Goal: Task Accomplishment & Management: Manage account settings

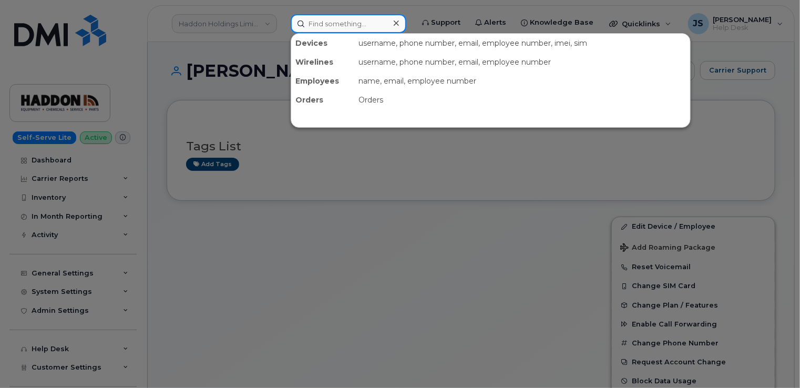
click at [383, 19] on input at bounding box center [348, 23] width 116 height 19
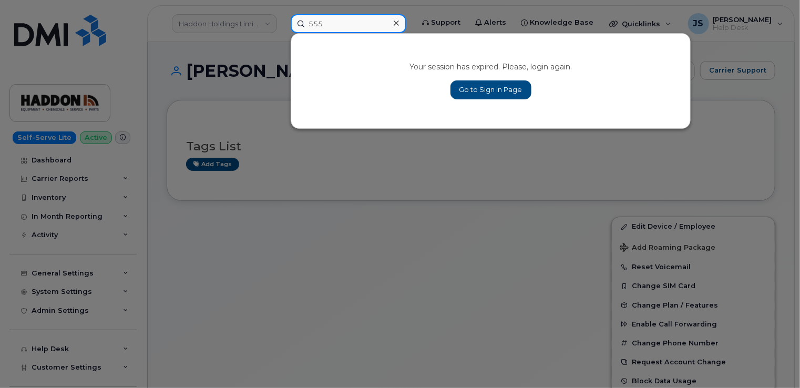
type input "555"
click at [517, 91] on link "Go to Sign In Page" at bounding box center [490, 89] width 81 height 19
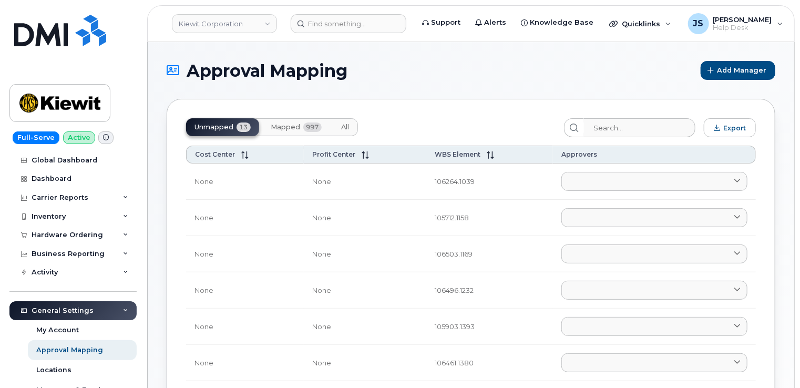
drag, startPoint x: 257, startPoint y: 207, endPoint x: 151, endPoint y: 127, distance: 133.5
click at [256, 25] on link "Kiewit Corporation" at bounding box center [224, 23] width 105 height 19
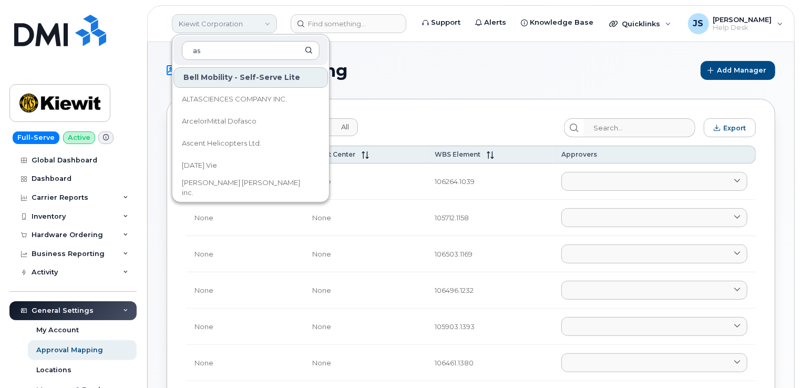
type input "a"
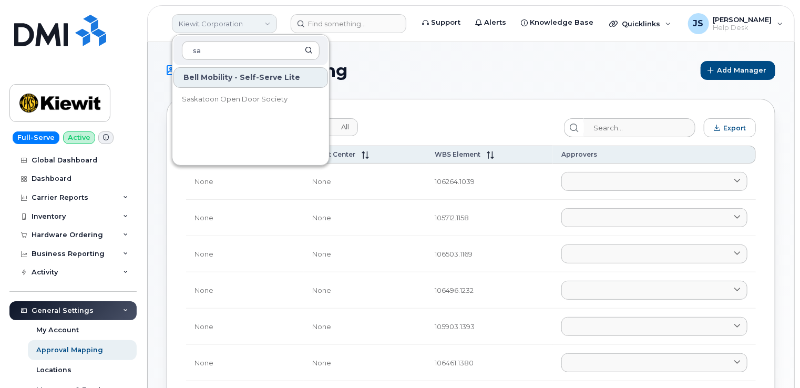
type input "s"
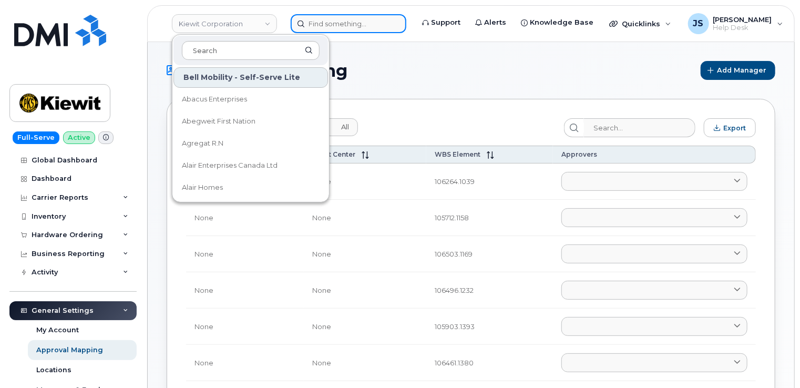
click at [386, 24] on input at bounding box center [348, 23] width 116 height 19
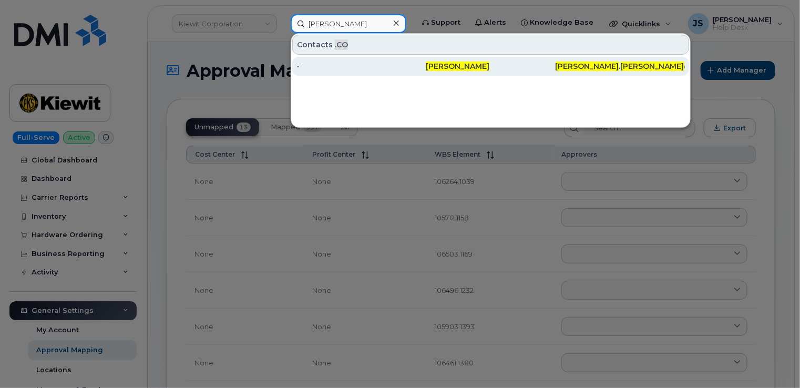
type input "Jarred Cole"
click at [340, 70] on div "-" at bounding box center [360, 66] width 129 height 11
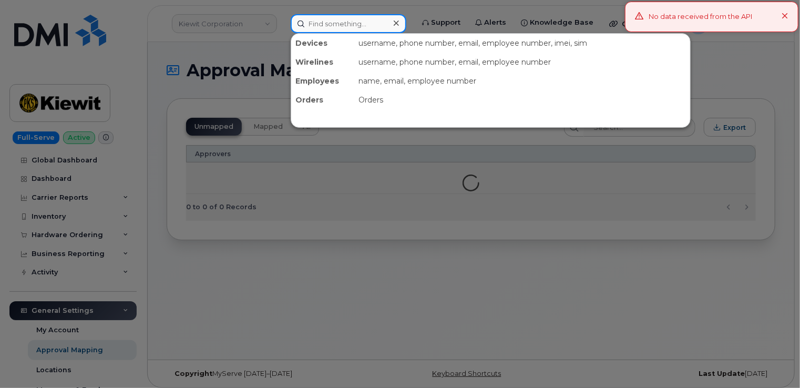
paste input "(760) 409-3935"
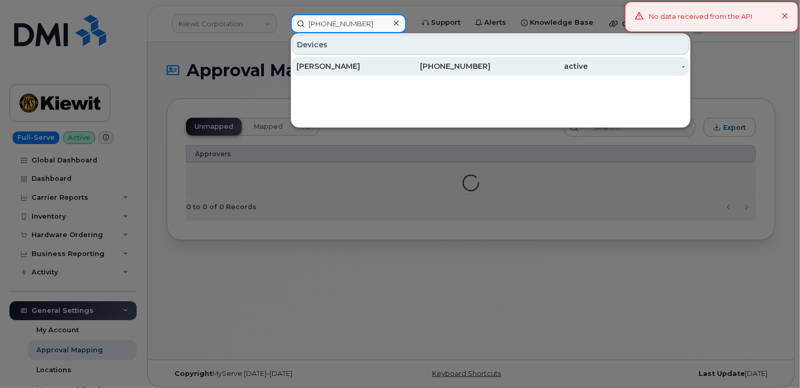
type input "(760) 409-3935"
click at [350, 67] on div "MARIANELA ATENCIO" at bounding box center [344, 66] width 97 height 11
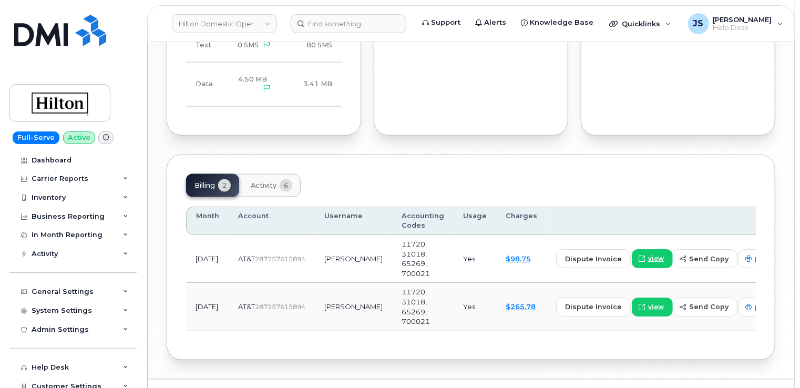
scroll to position [740, 0]
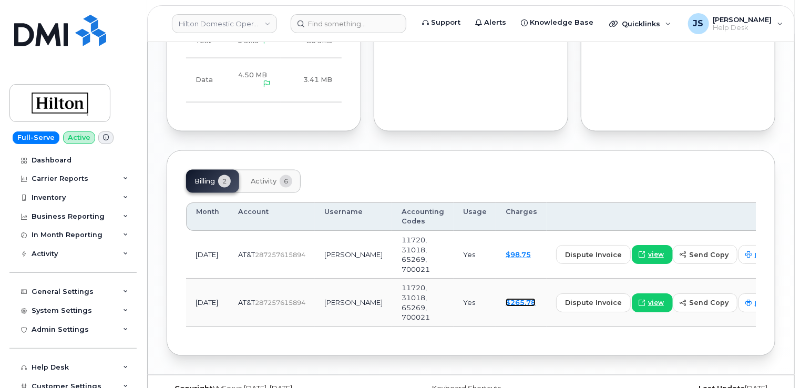
click at [505, 298] on link "$265.78" at bounding box center [520, 302] width 30 height 8
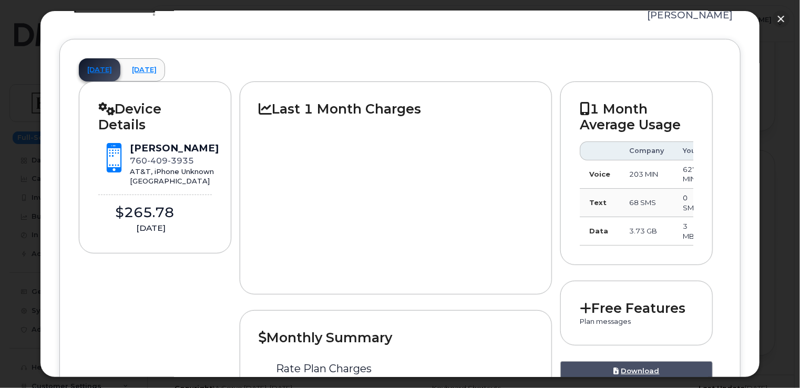
scroll to position [53, 0]
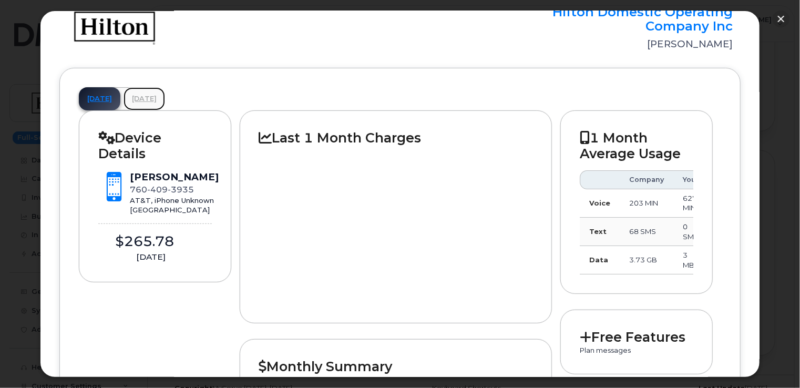
click at [165, 99] on link "August 2025" at bounding box center [143, 98] width 41 height 23
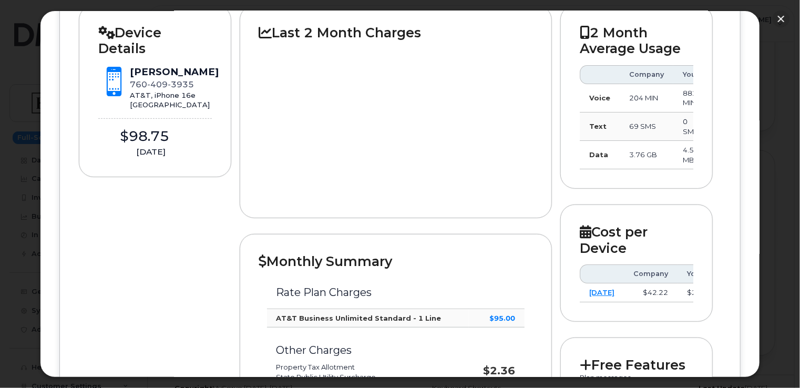
scroll to position [0, 0]
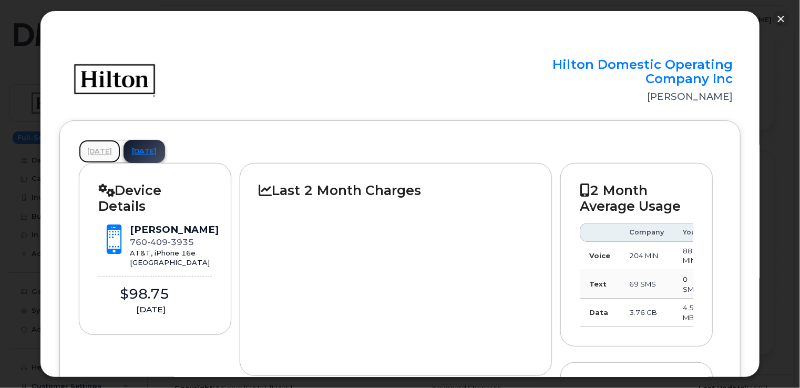
click at [99, 148] on link "July 2025" at bounding box center [99, 151] width 41 height 23
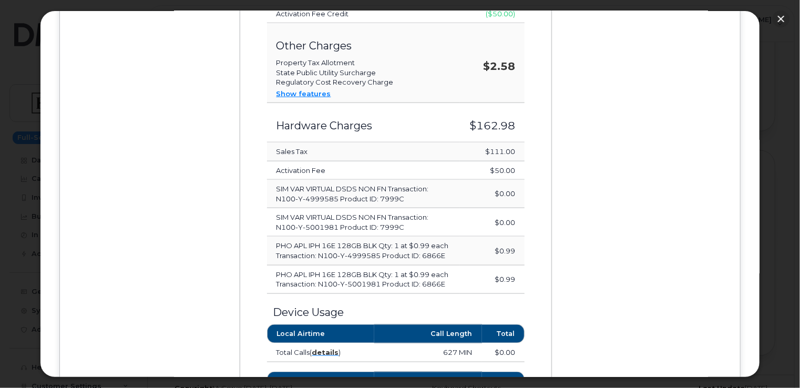
scroll to position [557, 0]
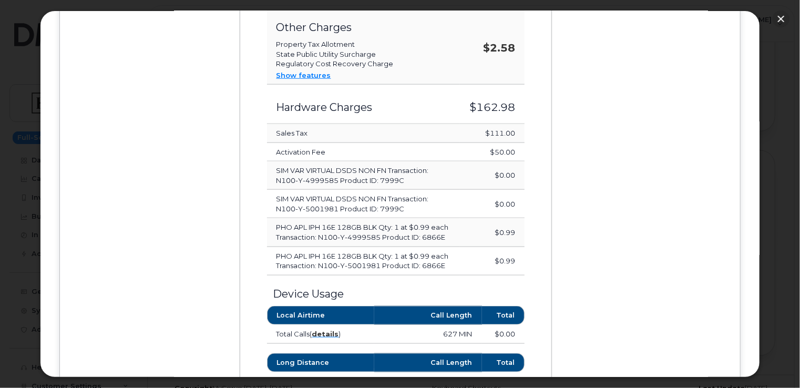
drag, startPoint x: 277, startPoint y: 105, endPoint x: 514, endPoint y: 282, distance: 295.6
click at [514, 275] on tbody "Rate Plan Charges AT&T Business Unlimited Standard - 1 Line $95.00 AT&T Busines…" at bounding box center [396, 72] width 258 height 405
click at [577, 229] on div "Device Details Marianela Atencio 760 409 3935 AT&T, iPhone Unknown Palm Springs…" at bounding box center [400, 167] width 642 height 1123
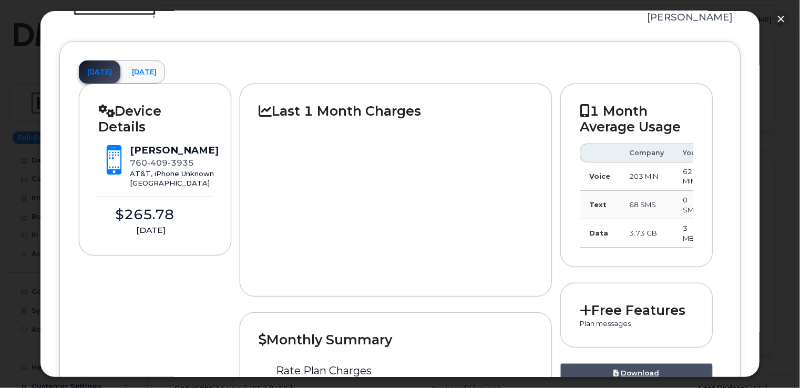
scroll to position [0, 0]
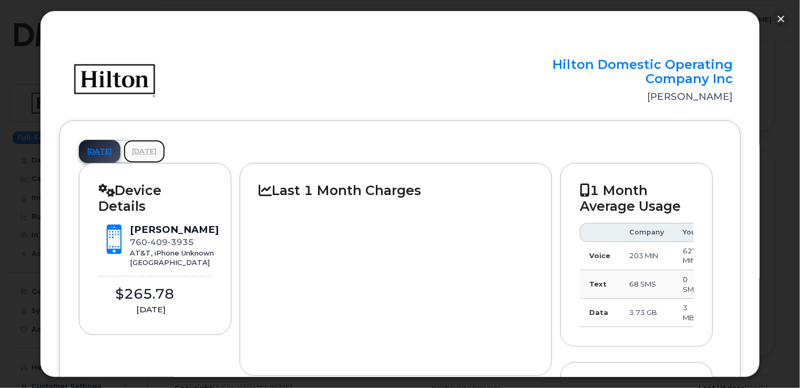
click at [165, 144] on link "August 2025" at bounding box center [143, 151] width 41 height 23
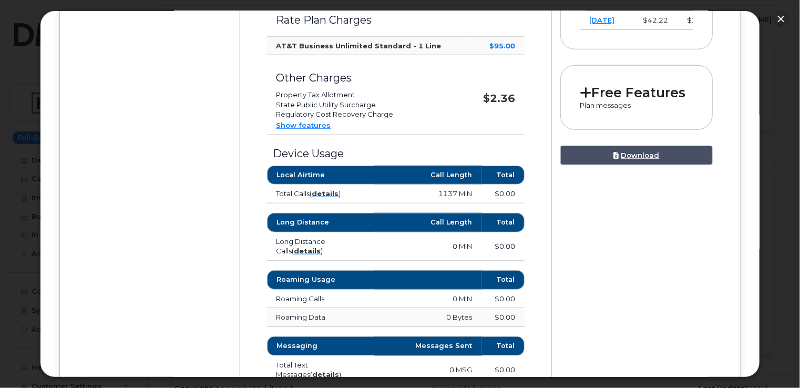
scroll to position [429, 0]
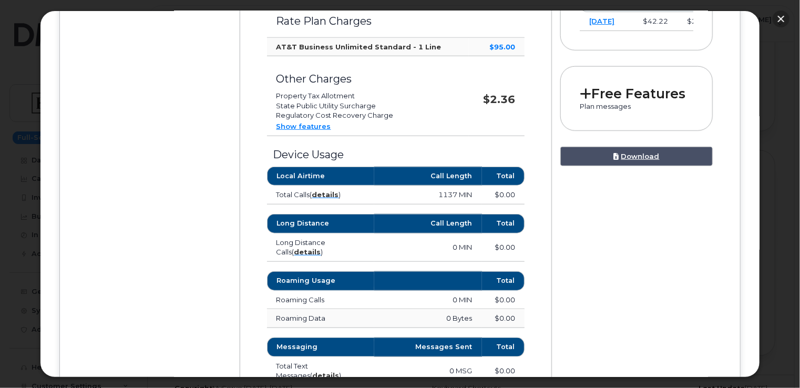
click at [784, 18] on button "button" at bounding box center [780, 19] width 17 height 17
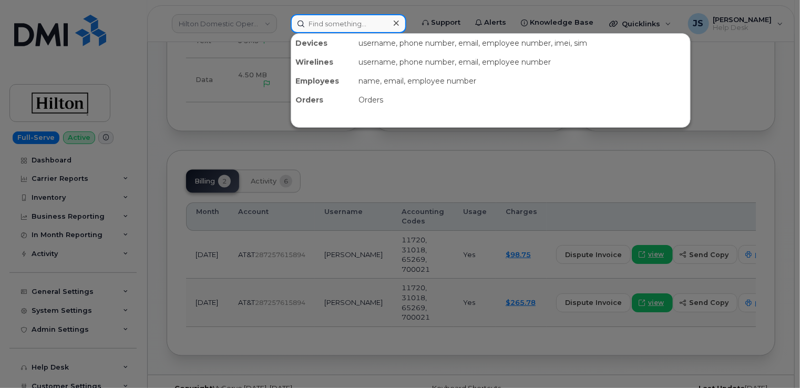
paste input "5063494493"
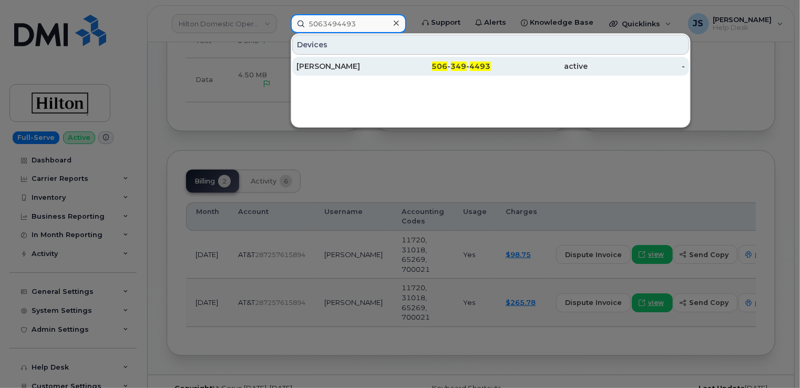
type input "5063494493"
click at [347, 68] on div "Aaron Cummings" at bounding box center [344, 66] width 97 height 11
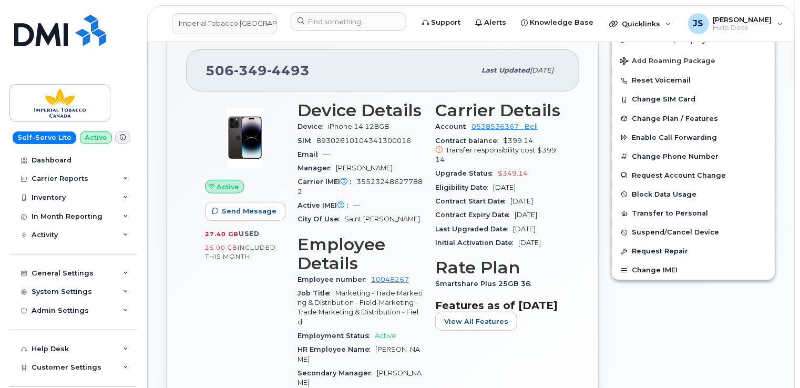
scroll to position [148, 0]
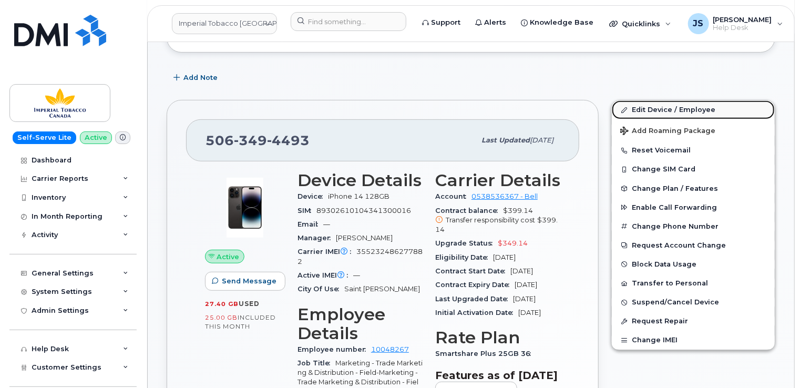
click at [679, 105] on link "Edit Device / Employee" at bounding box center [692, 109] width 163 height 19
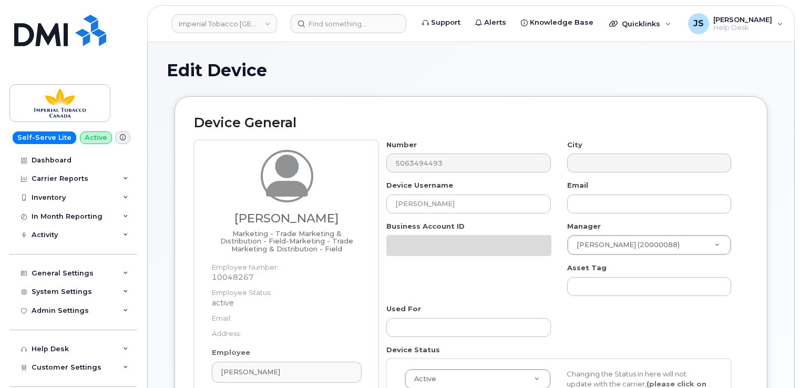
select select "1386428"
select select "1386429"
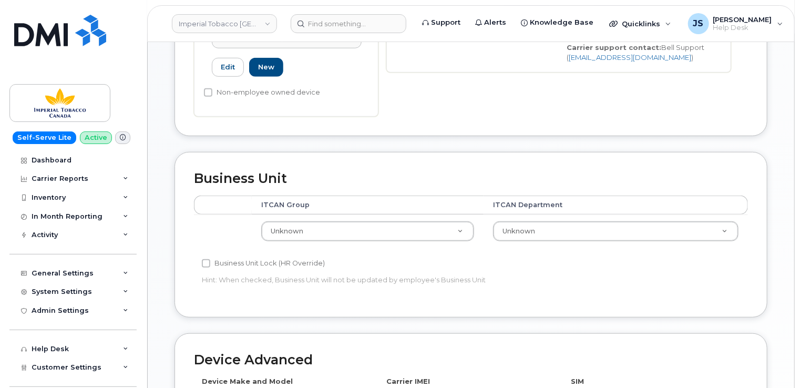
scroll to position [368, 0]
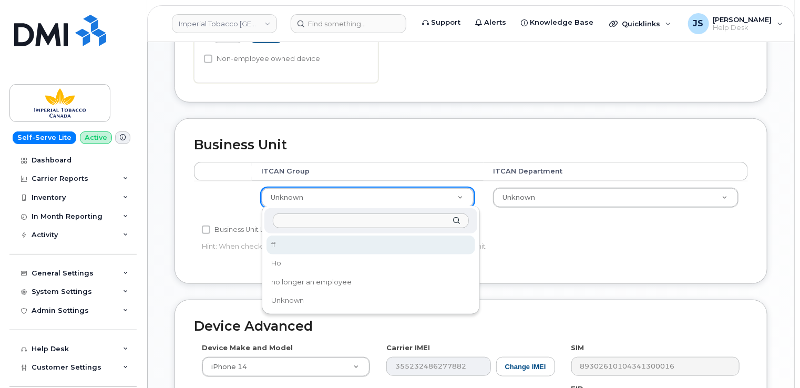
select select "1944460"
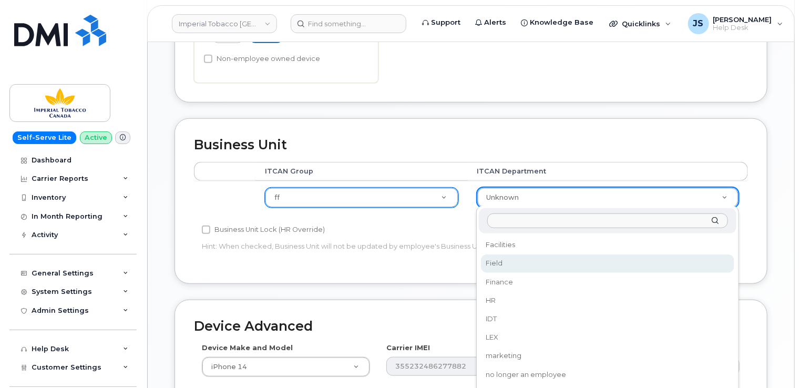
select select "1386626"
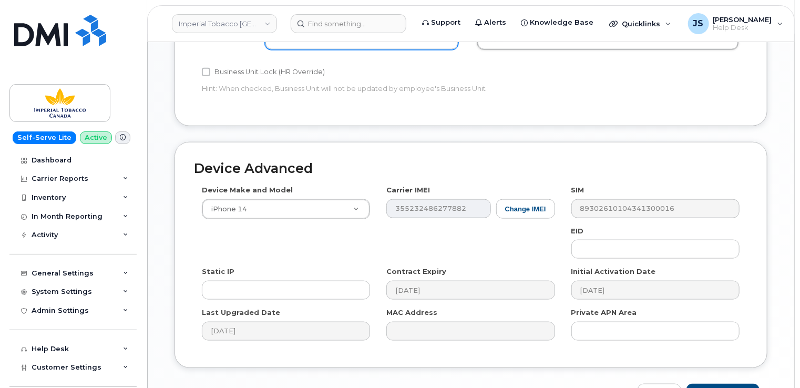
scroll to position [590, 0]
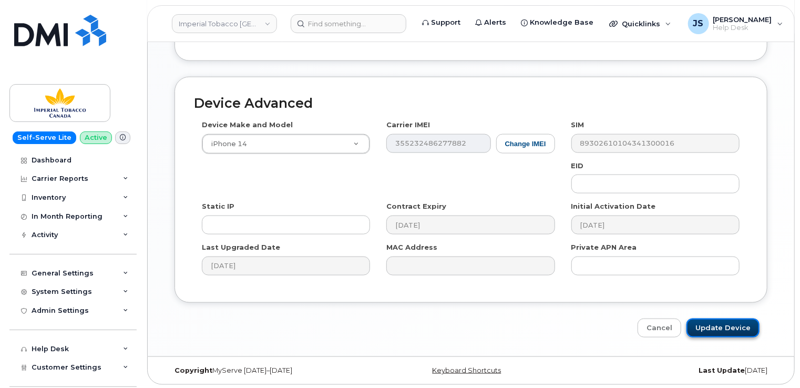
click at [732, 322] on input "Update Device" at bounding box center [722, 327] width 73 height 19
type input "Saving..."
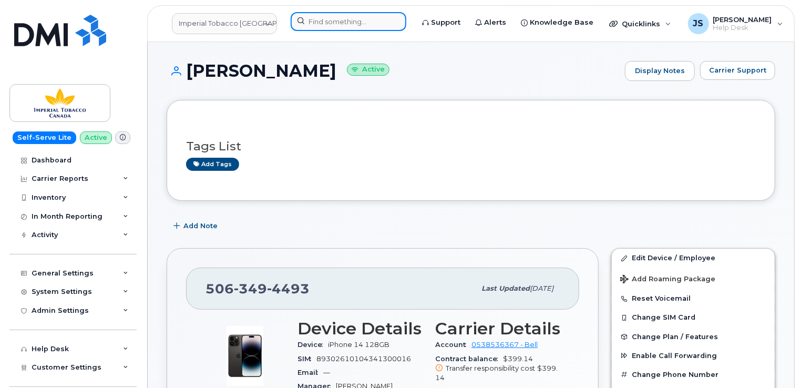
click at [348, 24] on input at bounding box center [348, 21] width 116 height 19
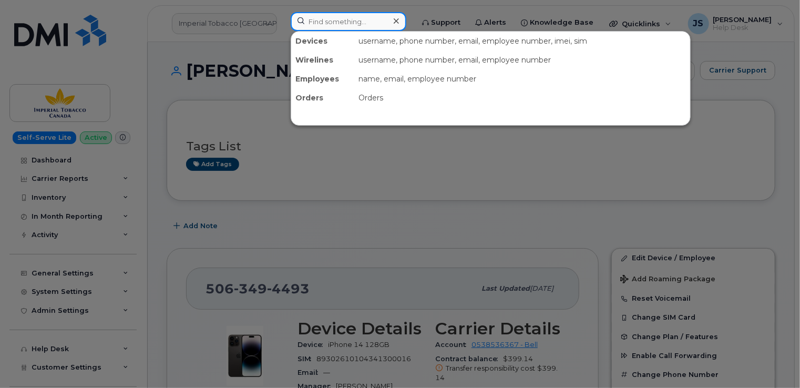
paste input "5146161105"
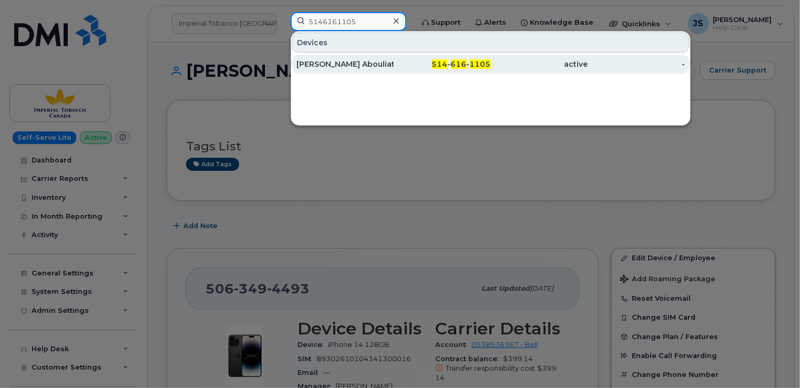
type input "5146161105"
click at [366, 64] on div "[PERSON_NAME] Abouliatim" at bounding box center [344, 64] width 97 height 11
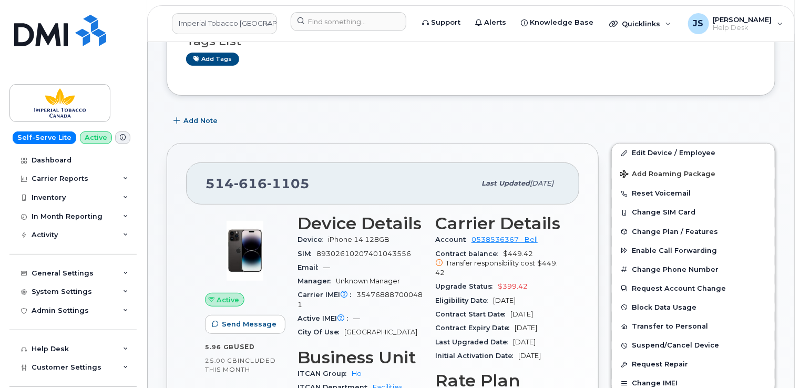
scroll to position [53, 0]
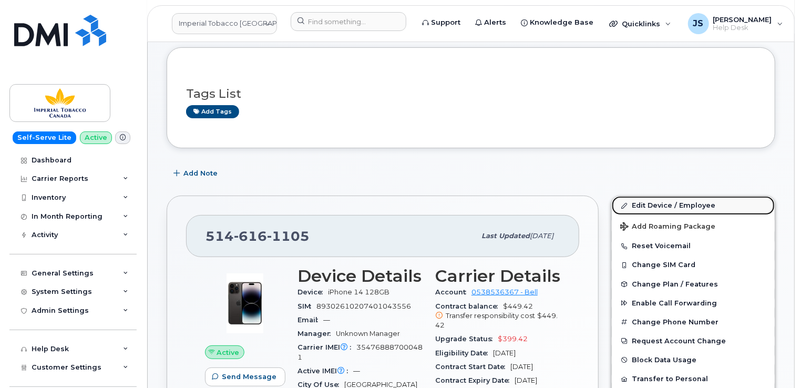
click at [693, 205] on link "Edit Device / Employee" at bounding box center [692, 205] width 163 height 19
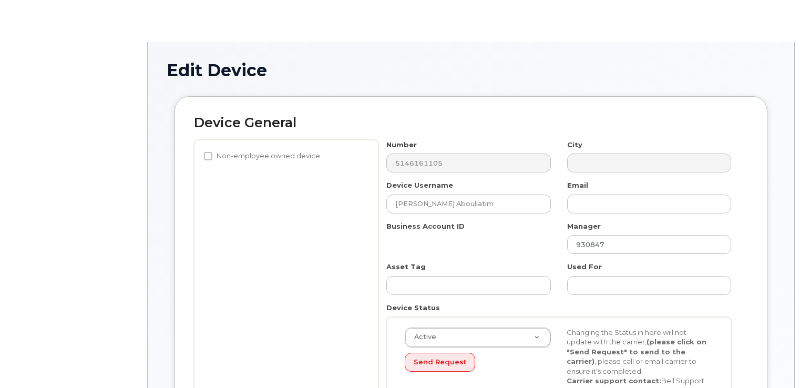
select select "1956390"
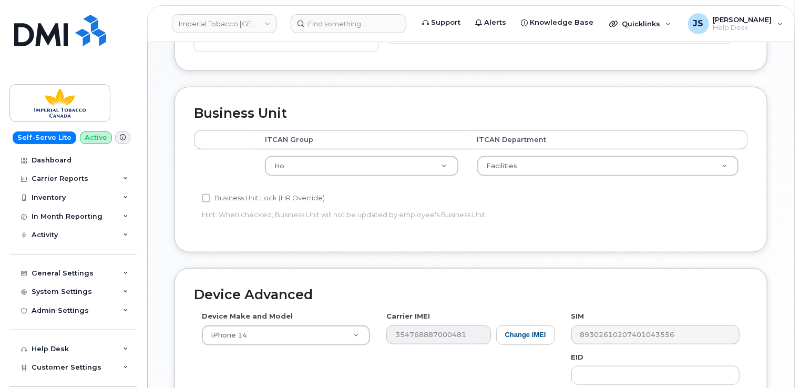
scroll to position [344, 0]
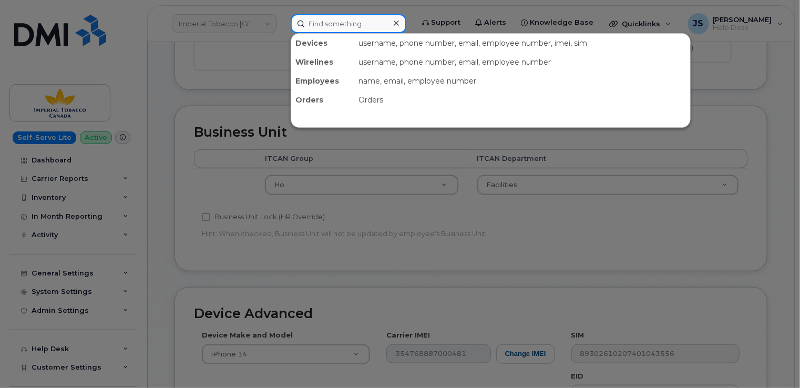
paste input "4384658199"
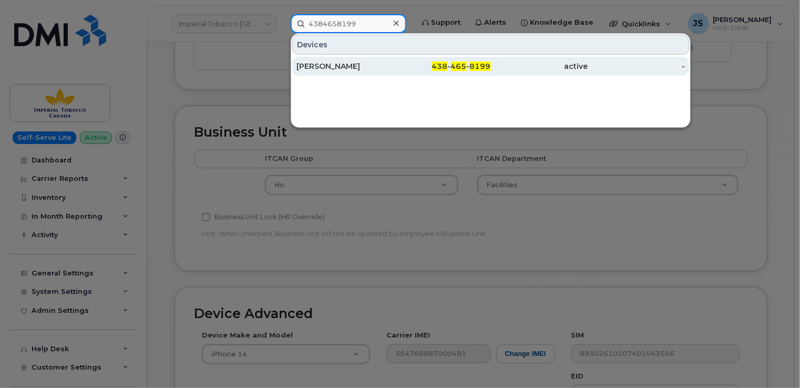
type input "4384658199"
click at [354, 68] on div "[PERSON_NAME]" at bounding box center [344, 66] width 97 height 11
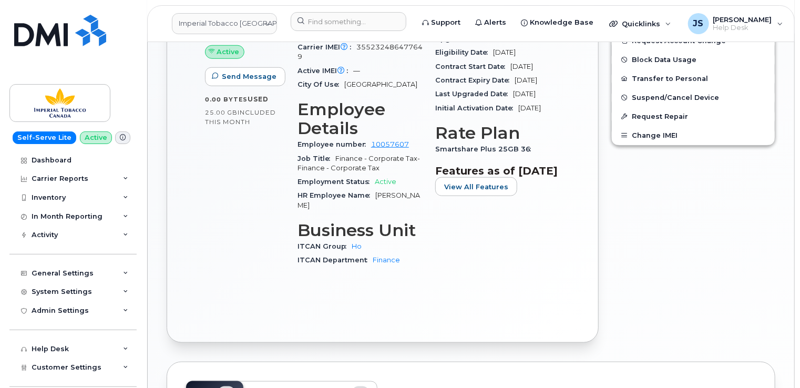
scroll to position [420, 0]
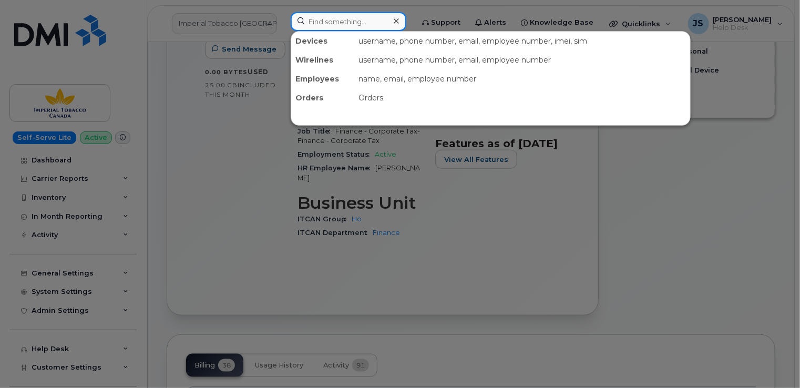
click at [378, 16] on input at bounding box center [348, 21] width 116 height 19
paste input "9022929694"
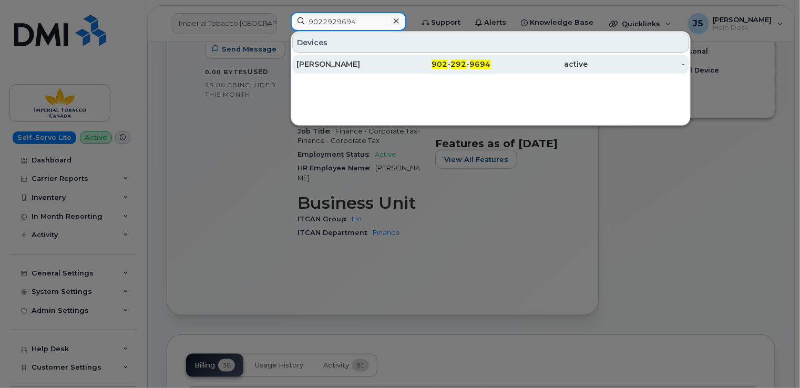
type input "9022929694"
click at [334, 67] on div "Abdullah Alqawi" at bounding box center [344, 64] width 97 height 11
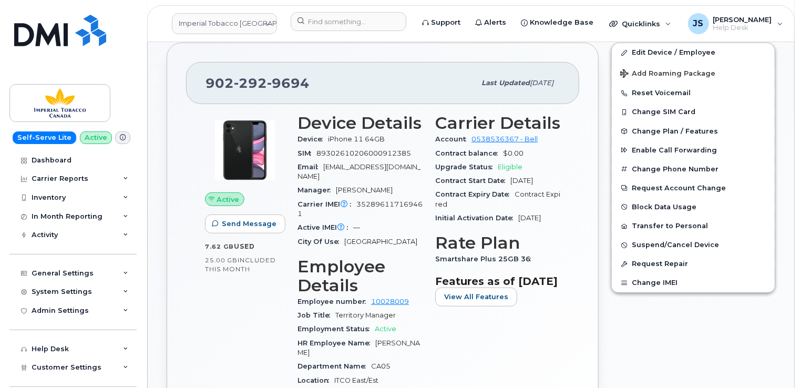
scroll to position [263, 0]
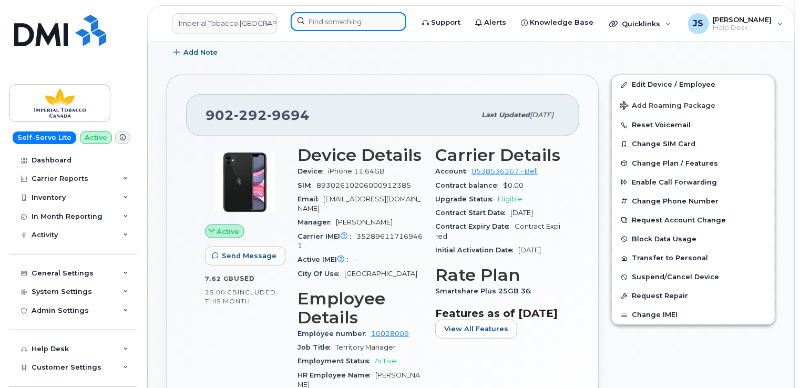
click at [356, 19] on input at bounding box center [348, 21] width 116 height 19
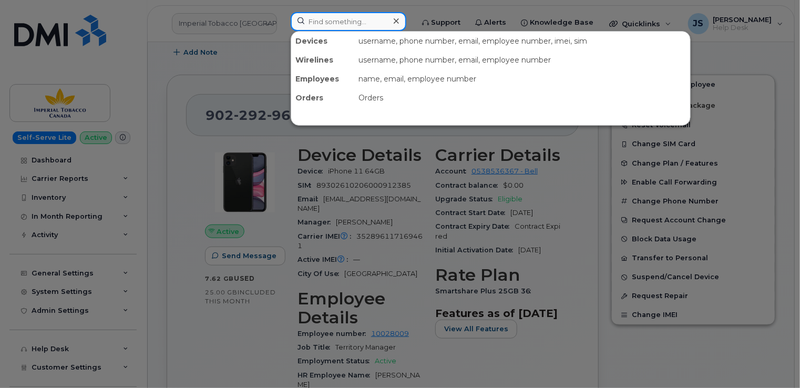
paste input "2895413779"
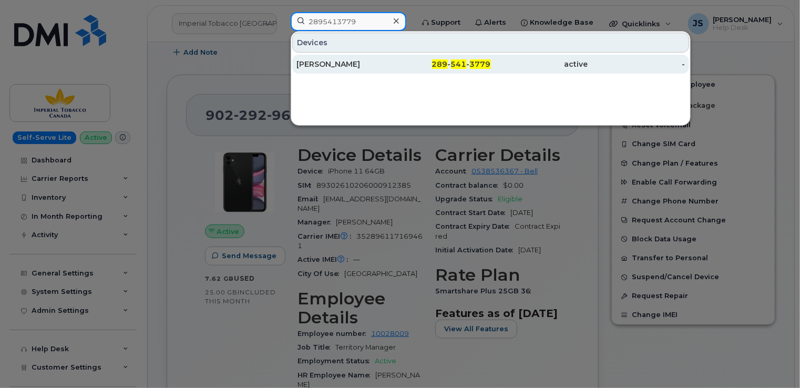
type input "2895413779"
click at [326, 64] on div "[PERSON_NAME]" at bounding box center [344, 64] width 97 height 11
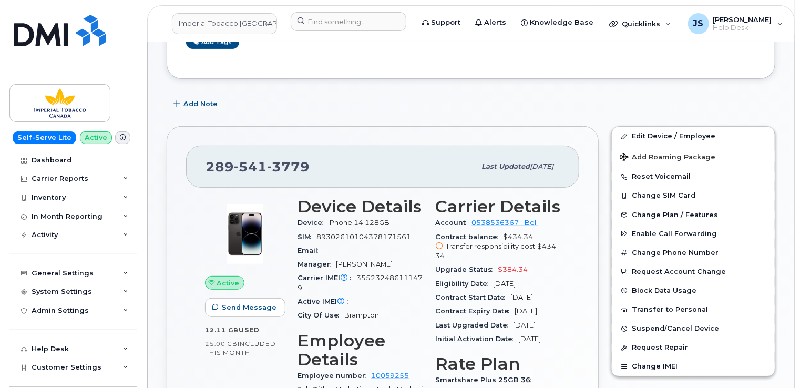
scroll to position [105, 0]
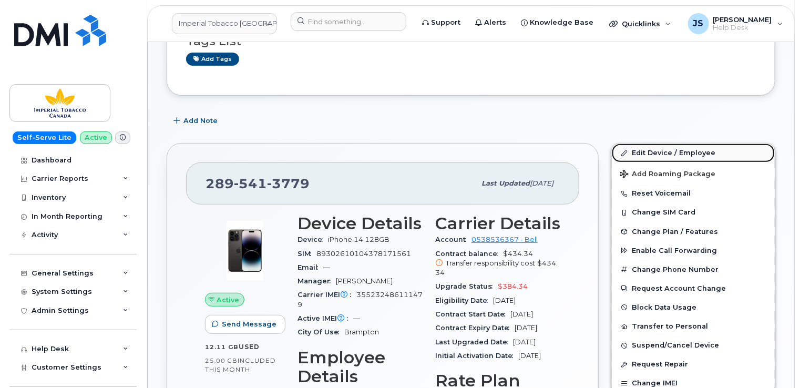
click at [646, 149] on link "Edit Device / Employee" at bounding box center [692, 152] width 163 height 19
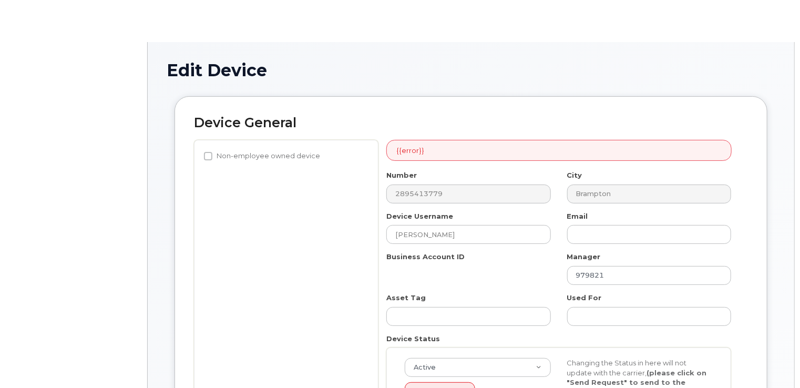
select select "1386428"
select select "1386429"
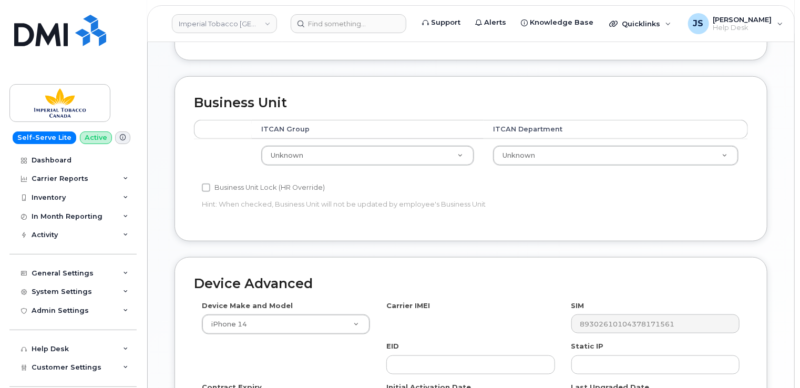
scroll to position [420, 0]
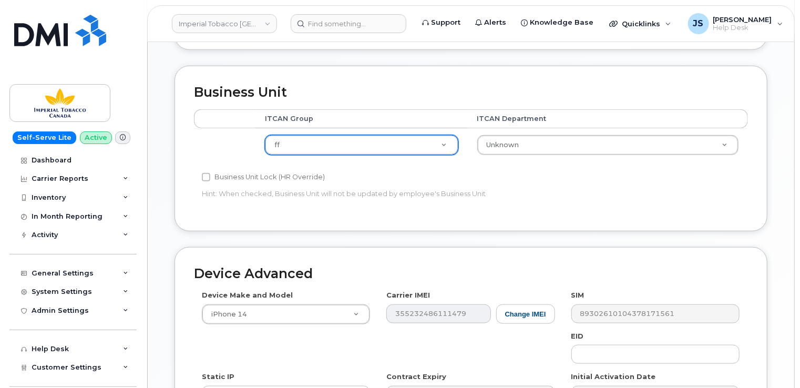
select select "1944460"
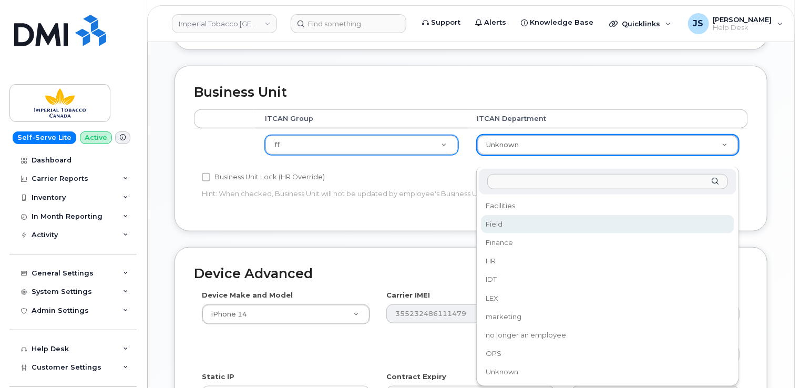
select select "1386626"
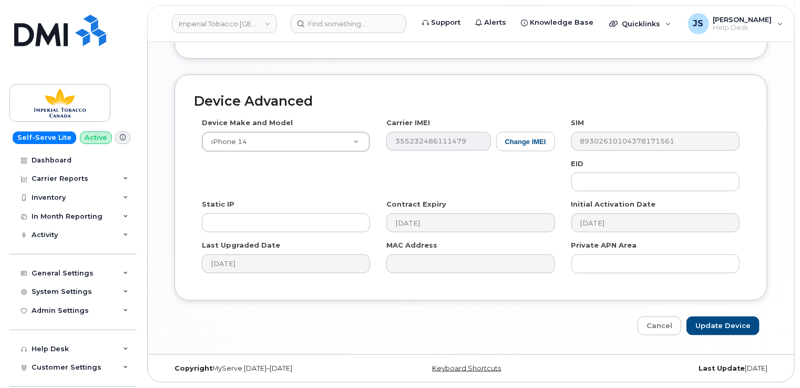
scroll to position [604, 0]
click at [735, 327] on input "Update Device" at bounding box center [722, 325] width 73 height 19
type input "Saving..."
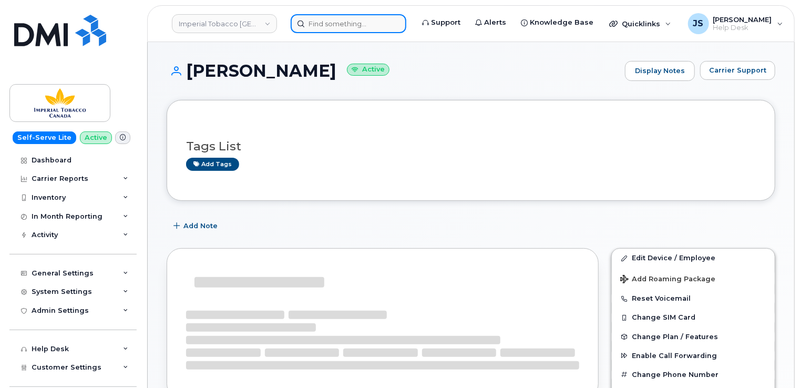
click at [328, 19] on input at bounding box center [348, 23] width 116 height 19
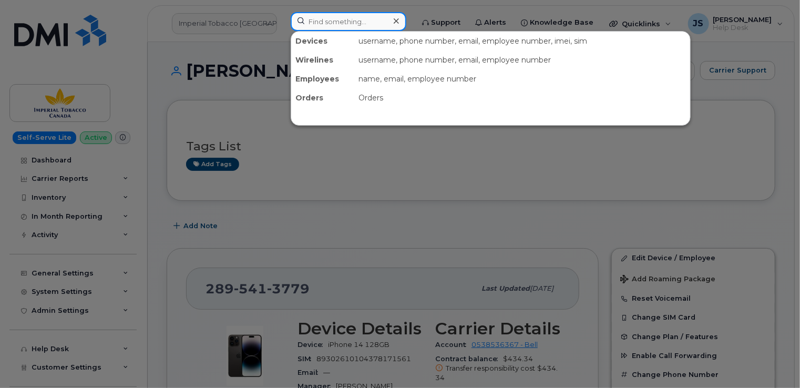
paste input "5143586435"
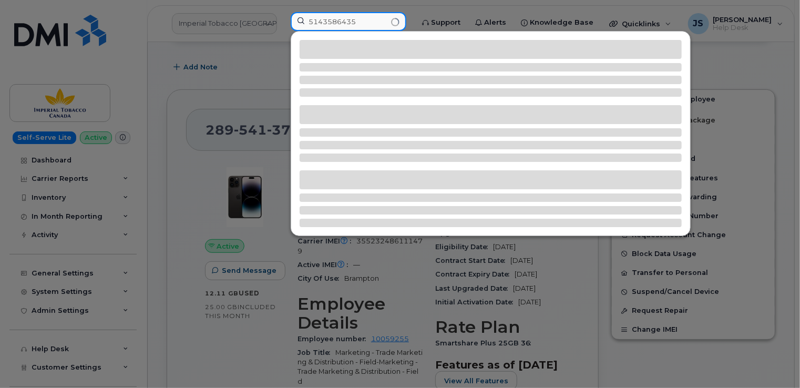
scroll to position [158, 0]
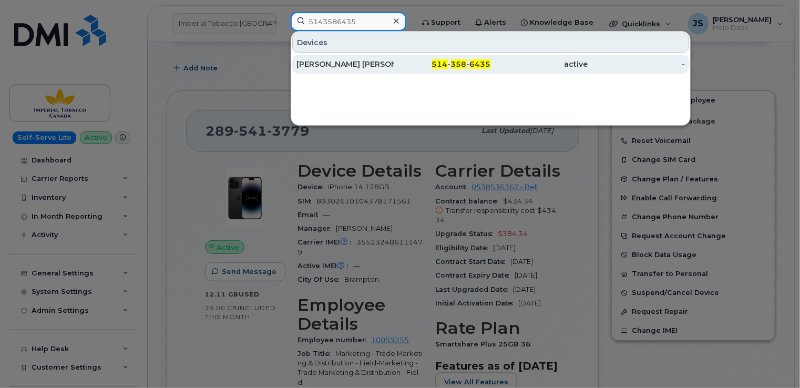
type input "5143586435"
click at [385, 66] on div "Abigail Hernandez Luna" at bounding box center [344, 64] width 97 height 11
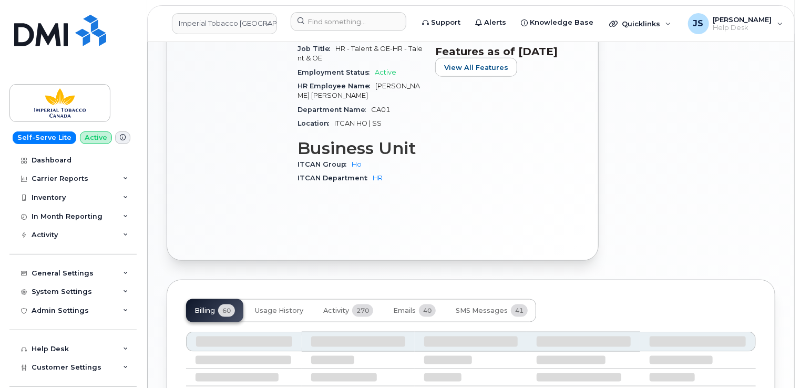
scroll to position [473, 0]
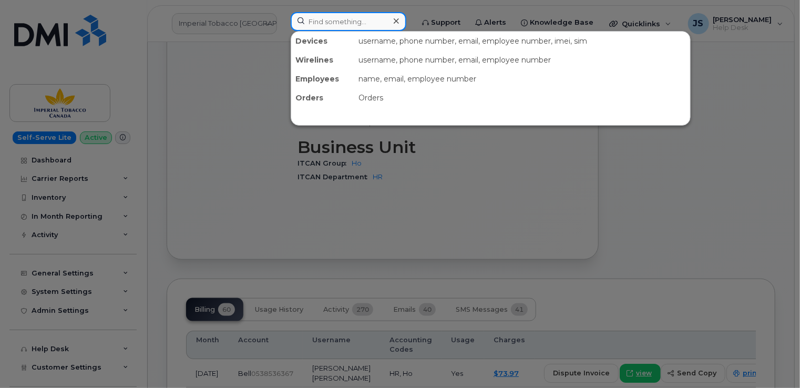
paste input "5147028971"
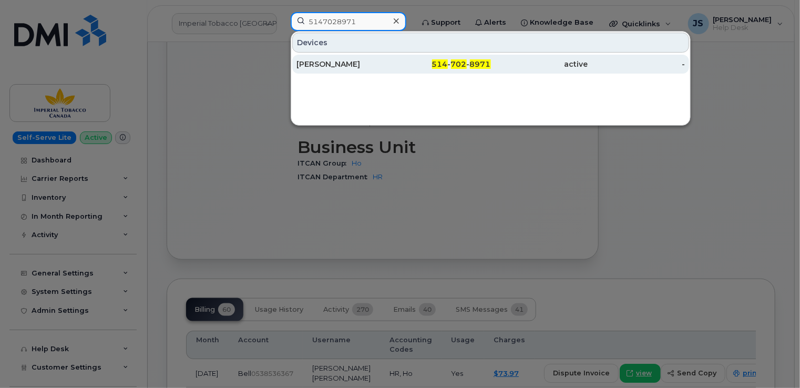
type input "5147028971"
click at [327, 68] on div "[PERSON_NAME]" at bounding box center [344, 64] width 97 height 11
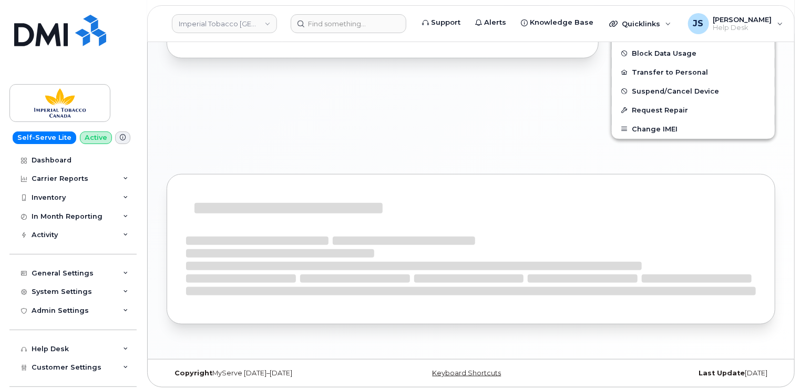
scroll to position [472, 0]
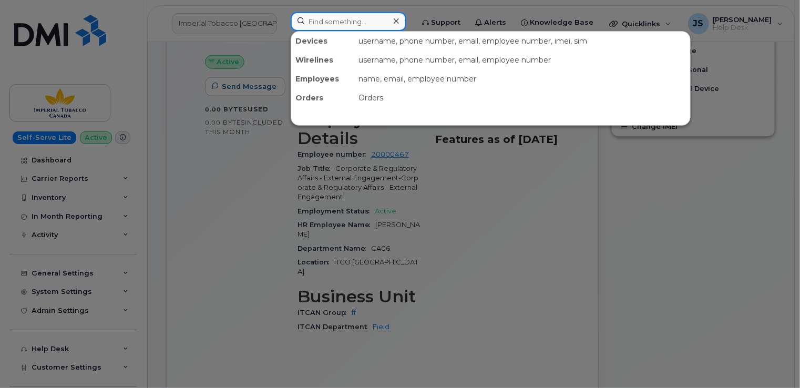
paste input "5148267508"
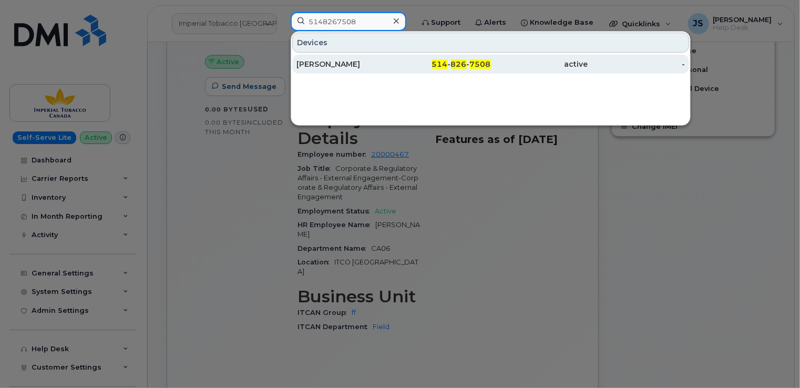
type input "5148267508"
click at [346, 66] on div "[PERSON_NAME]" at bounding box center [344, 64] width 97 height 11
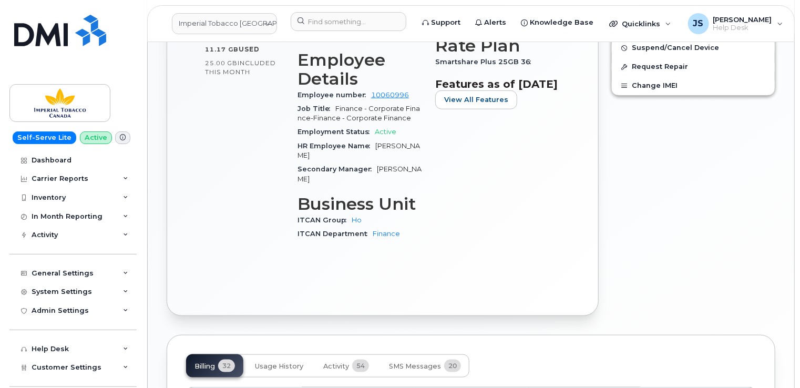
scroll to position [411, 0]
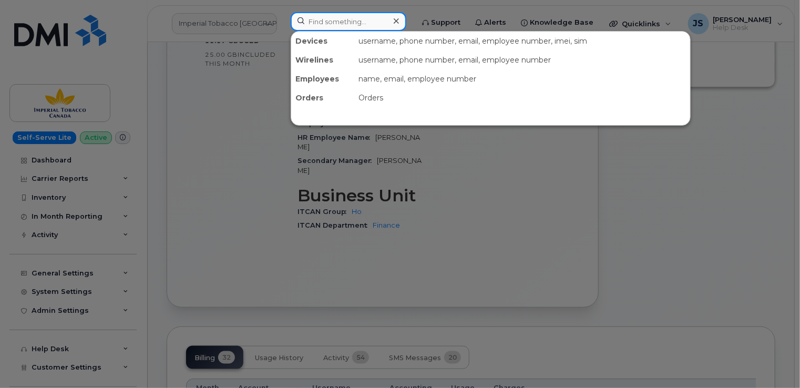
paste input "5147027353"
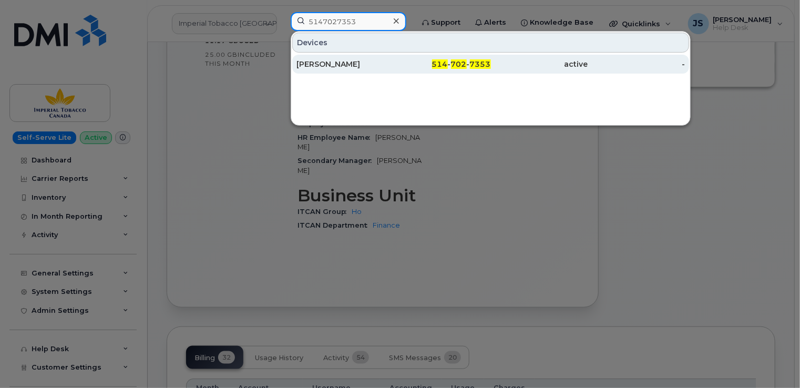
type input "5147027353"
click at [345, 66] on div "[PERSON_NAME]" at bounding box center [344, 64] width 97 height 11
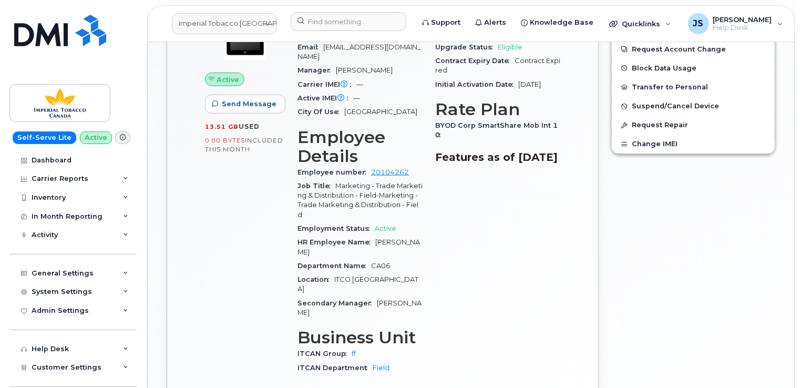
scroll to position [479, 0]
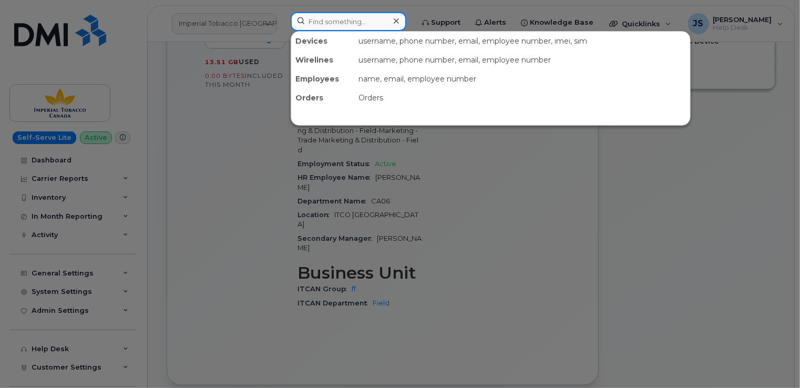
paste input "5196886951"
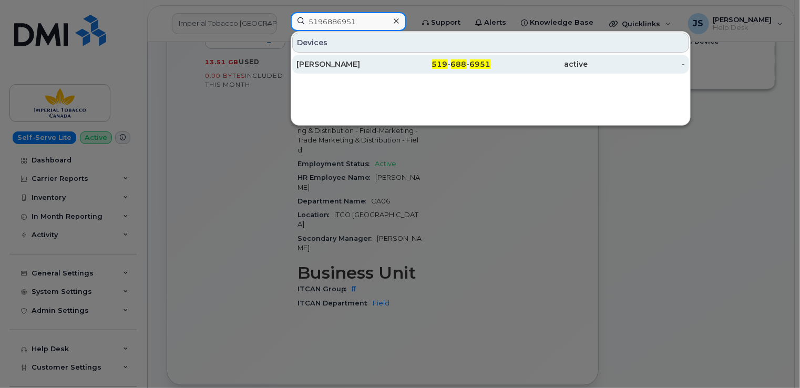
type input "5196886951"
click at [325, 64] on div "[PERSON_NAME]" at bounding box center [344, 64] width 97 height 11
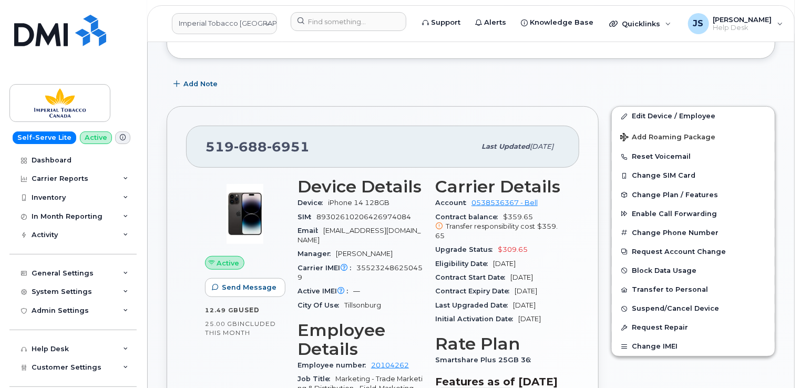
scroll to position [210, 0]
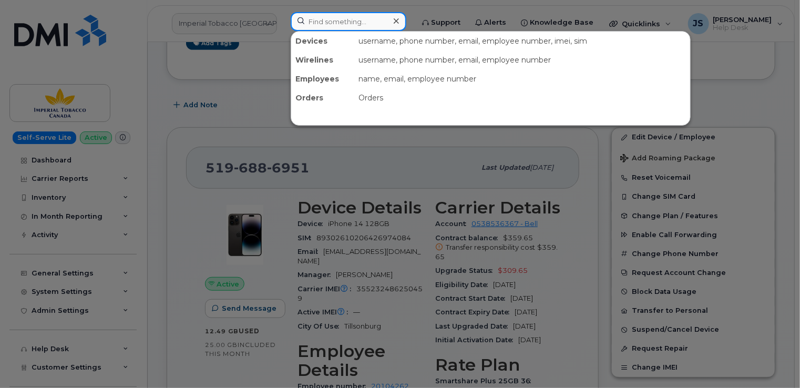
paste input "4164595640"
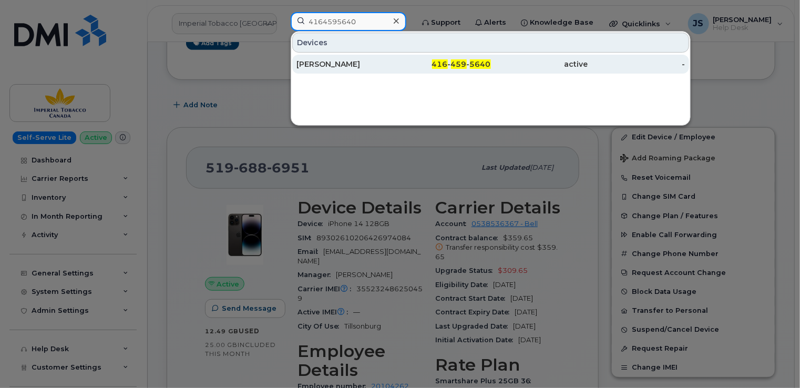
type input "4164595640"
click at [343, 64] on div "[PERSON_NAME]" at bounding box center [344, 64] width 97 height 11
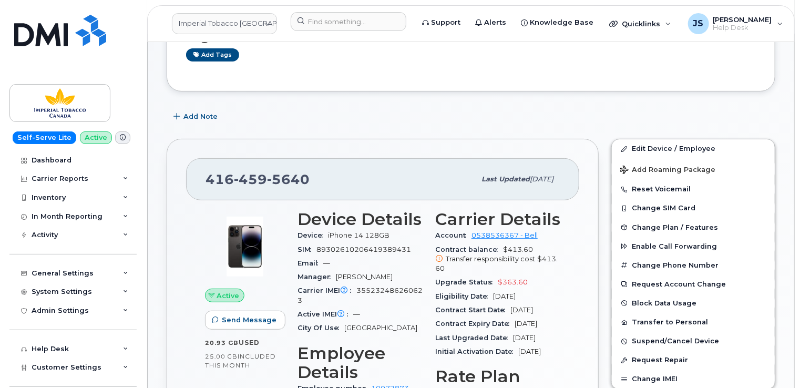
scroll to position [96, 0]
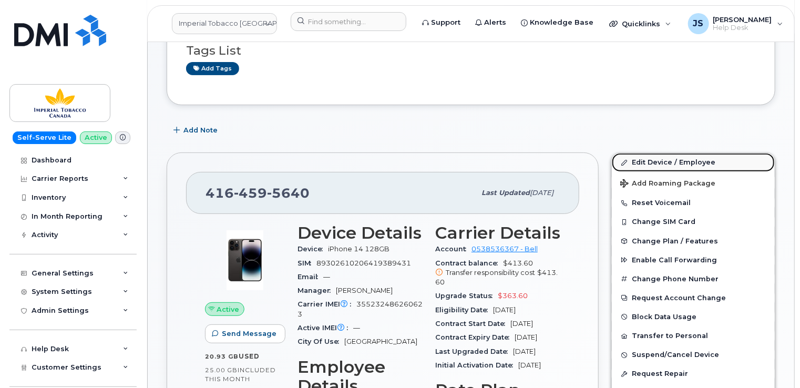
click at [674, 160] on link "Edit Device / Employee" at bounding box center [692, 162] width 163 height 19
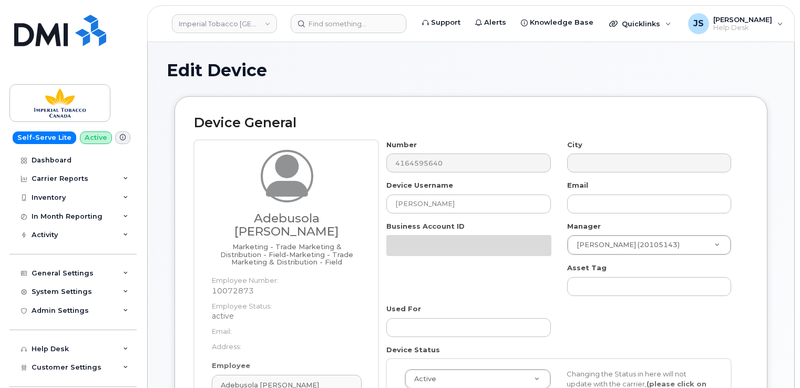
select select "1386428"
select select "1386429"
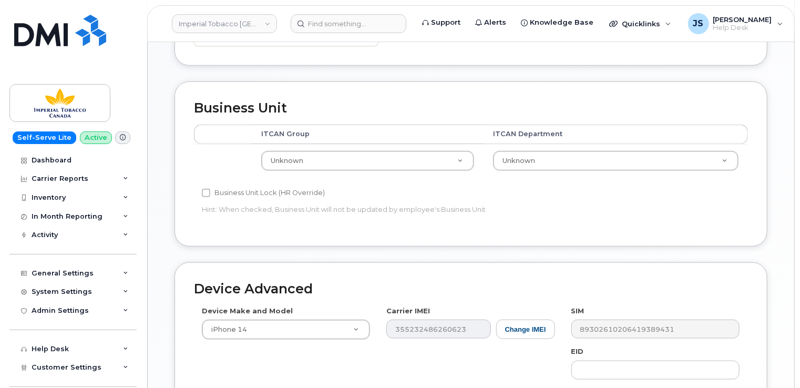
scroll to position [420, 0]
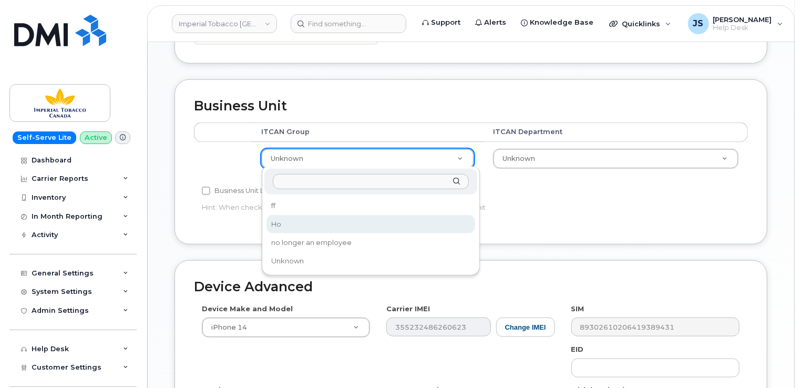
select select "1956390"
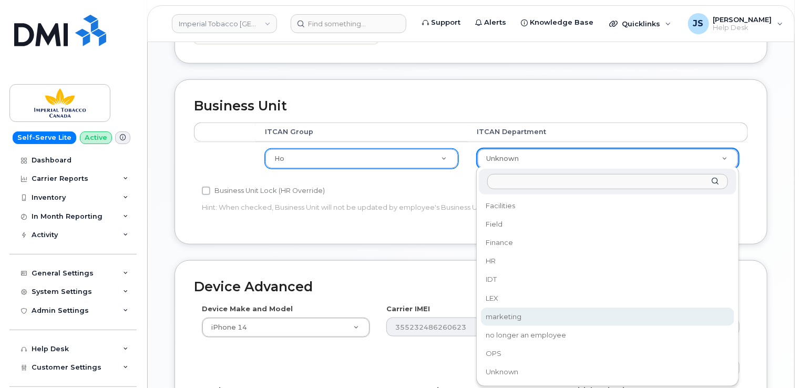
select select "1956394"
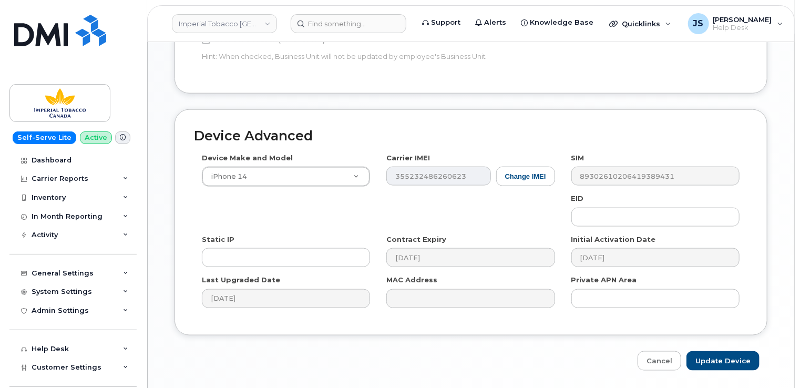
scroll to position [604, 0]
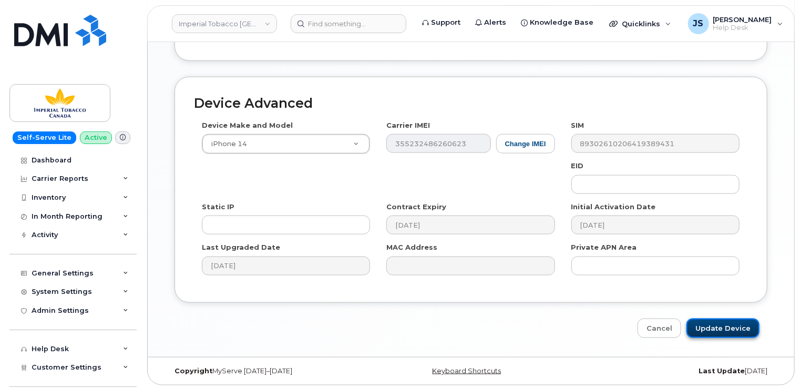
click at [748, 324] on input "Update Device" at bounding box center [722, 327] width 73 height 19
type input "Saving..."
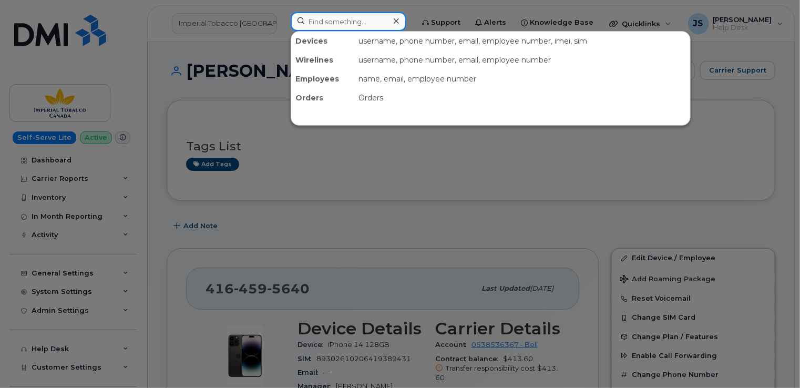
paste input "5147033790"
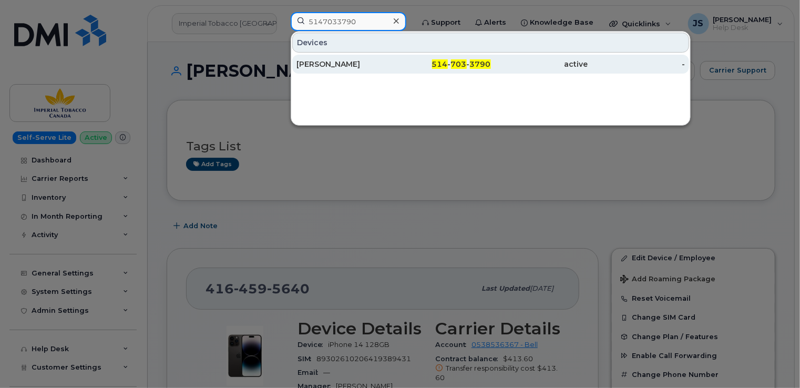
type input "5147033790"
click at [317, 66] on div "[PERSON_NAME]" at bounding box center [344, 64] width 97 height 11
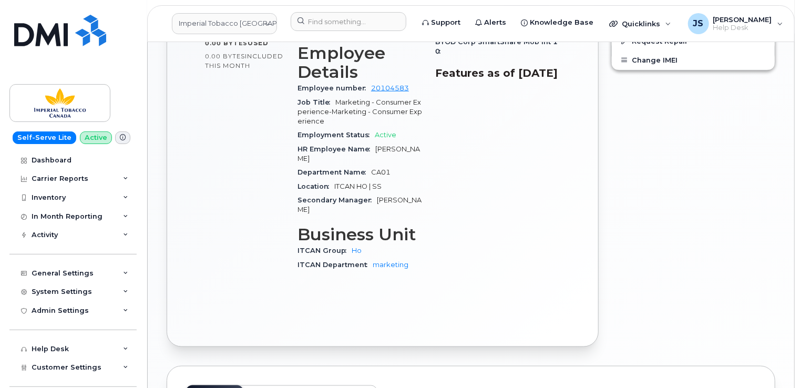
scroll to position [578, 0]
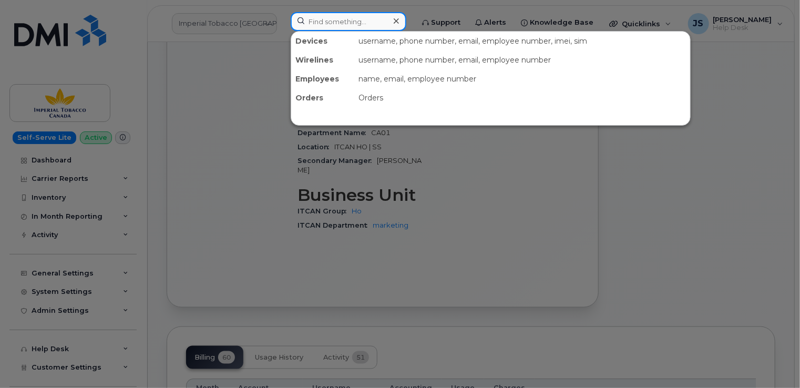
paste input "5149663970"
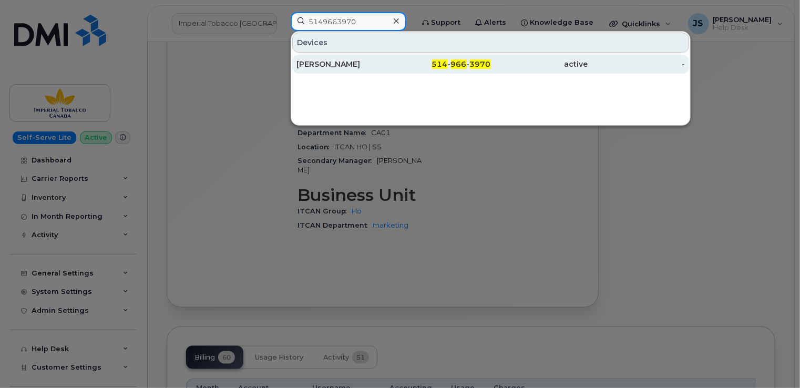
type input "5149663970"
click at [331, 65] on div "Adel Taalab" at bounding box center [344, 64] width 97 height 11
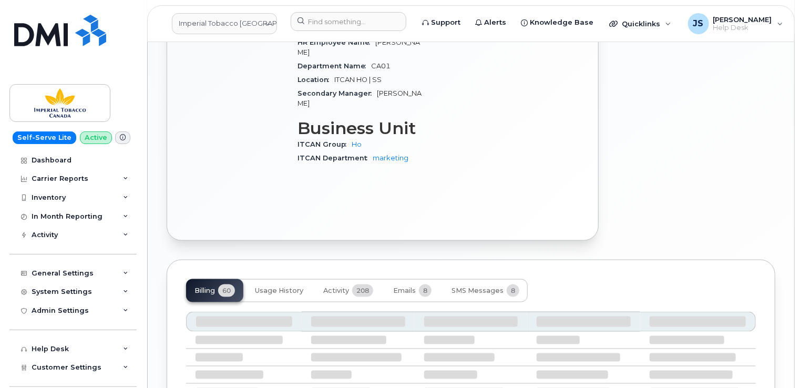
scroll to position [630, 0]
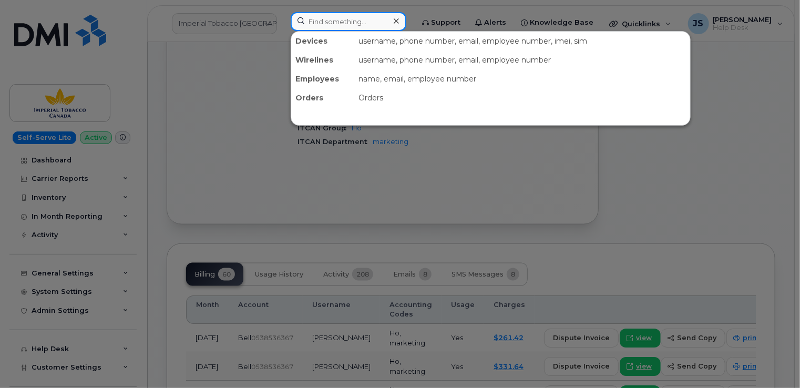
paste input "3062019868"
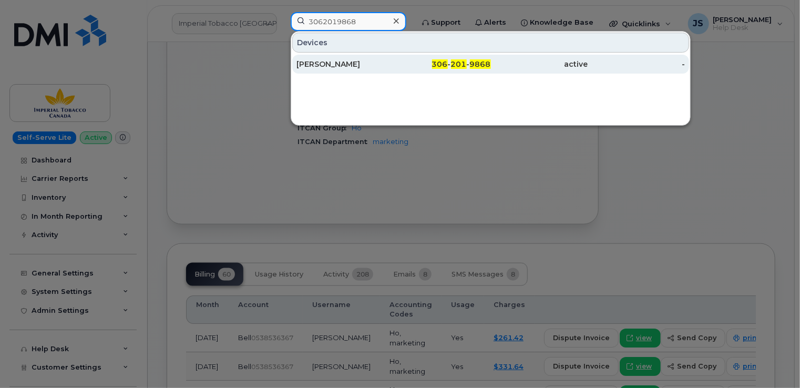
type input "3062019868"
click at [344, 62] on div "[PERSON_NAME]" at bounding box center [344, 64] width 97 height 11
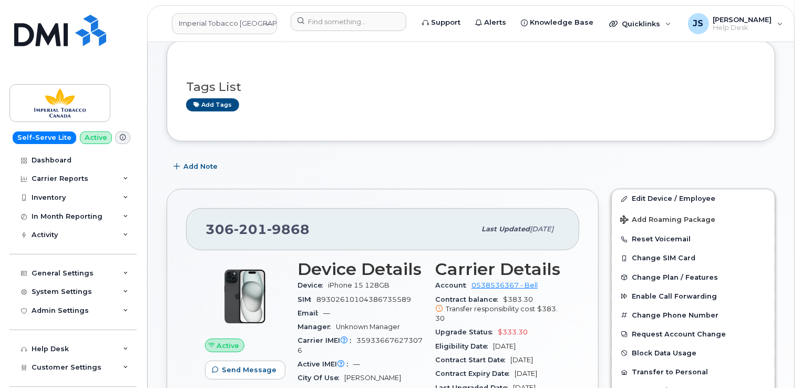
scroll to position [43, 0]
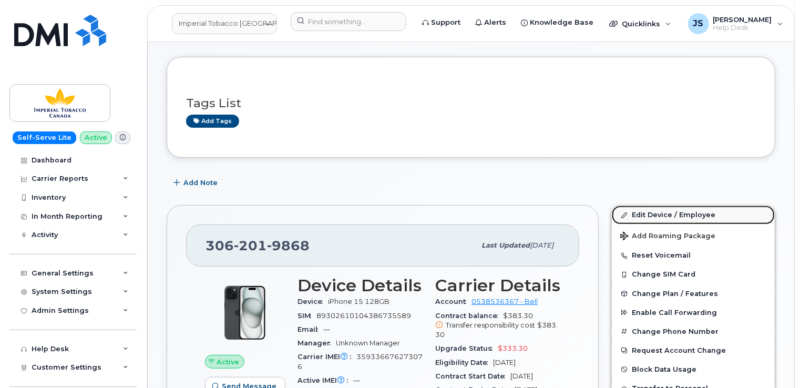
click at [672, 215] on link "Edit Device / Employee" at bounding box center [692, 214] width 163 height 19
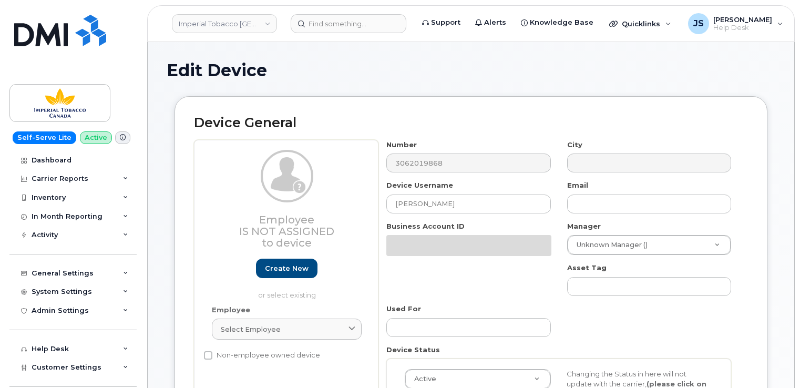
select select "1386428"
select select "1386429"
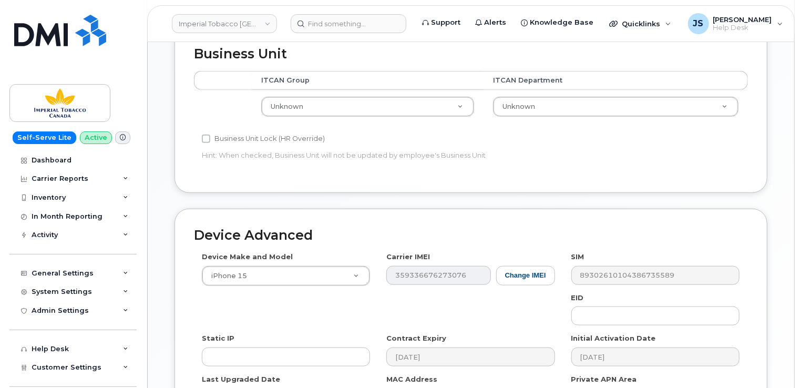
scroll to position [420, 0]
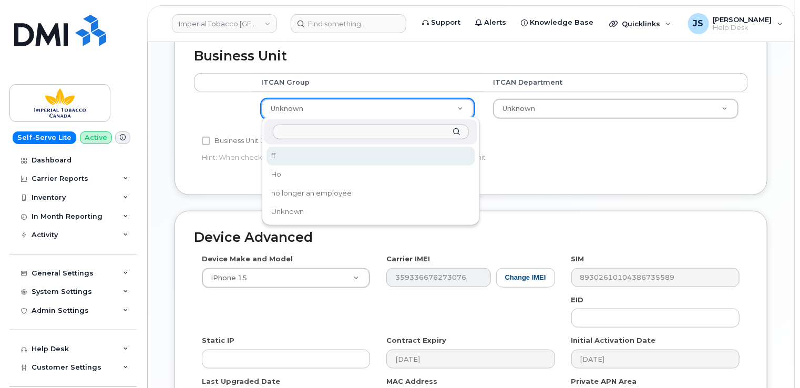
select select "1944460"
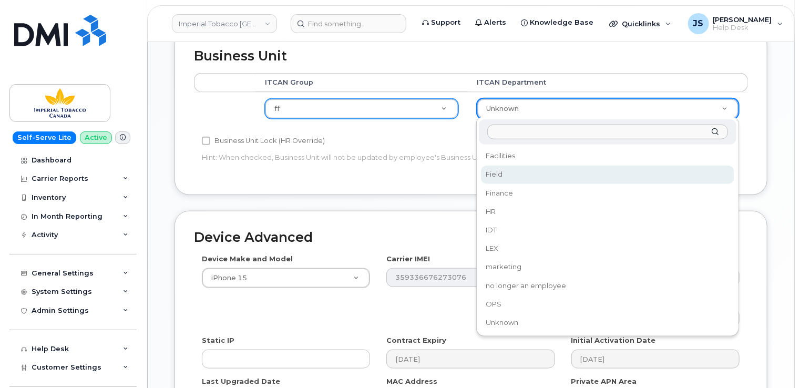
select select "1386626"
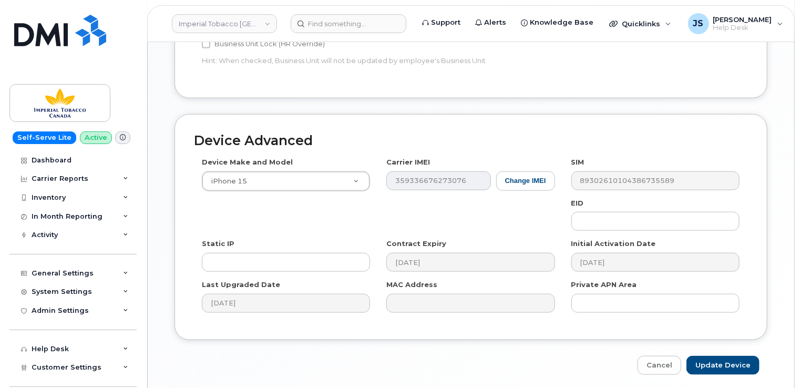
scroll to position [554, 0]
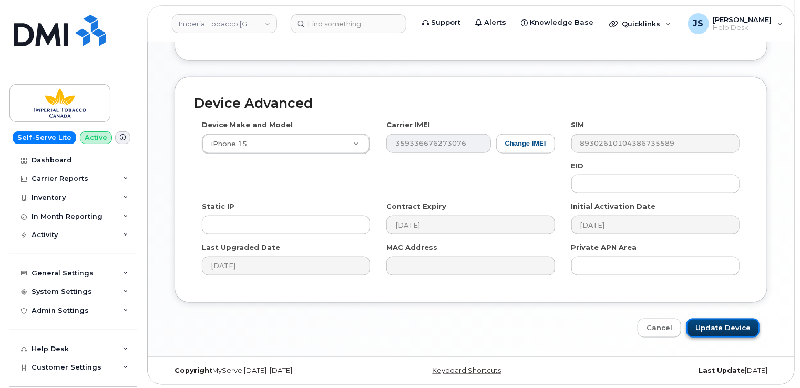
click at [734, 328] on input "Update Device" at bounding box center [722, 327] width 73 height 19
type input "Saving..."
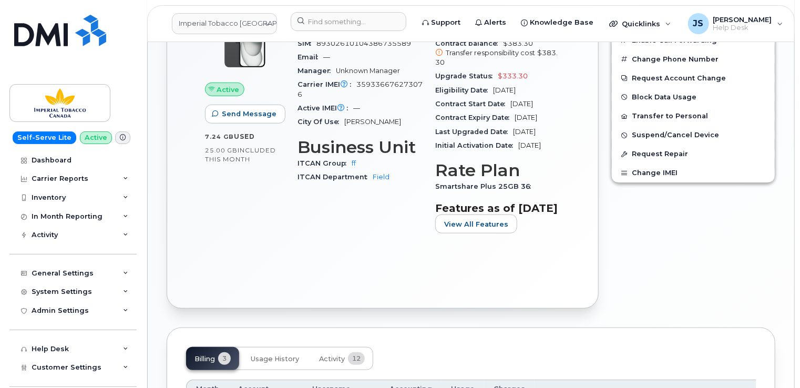
scroll to position [53, 0]
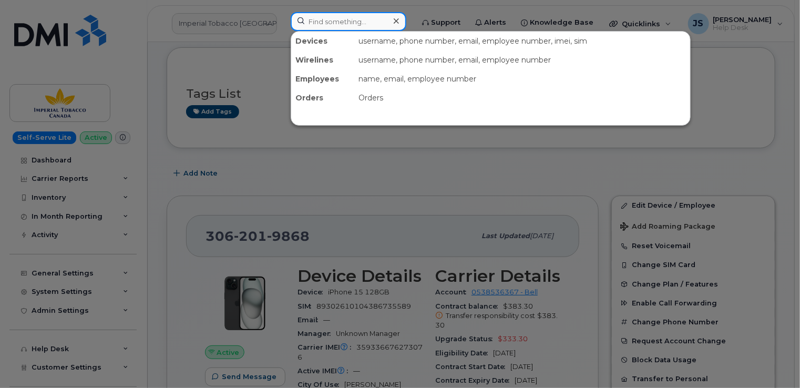
paste input "5142606766"
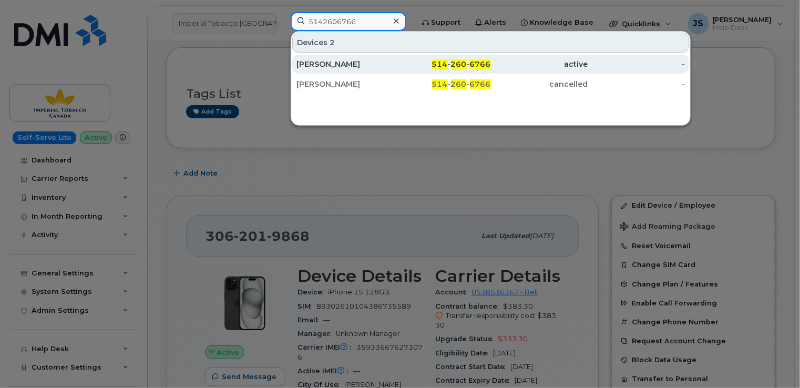
type input "5142606766"
click at [406, 64] on div "514 - 260 - 6766" at bounding box center [441, 64] width 97 height 11
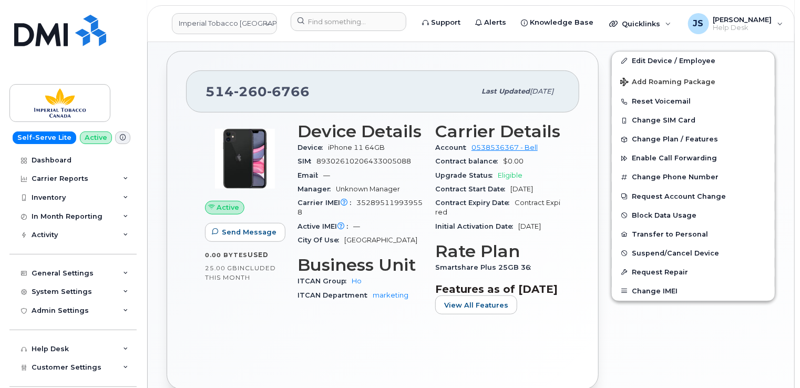
scroll to position [172, 0]
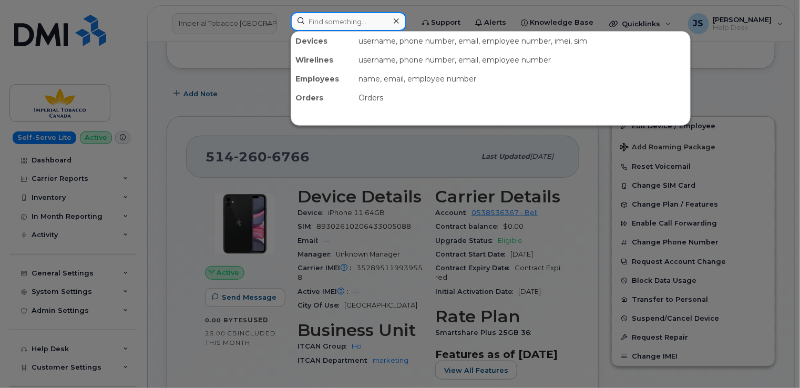
paste input "2363392061"
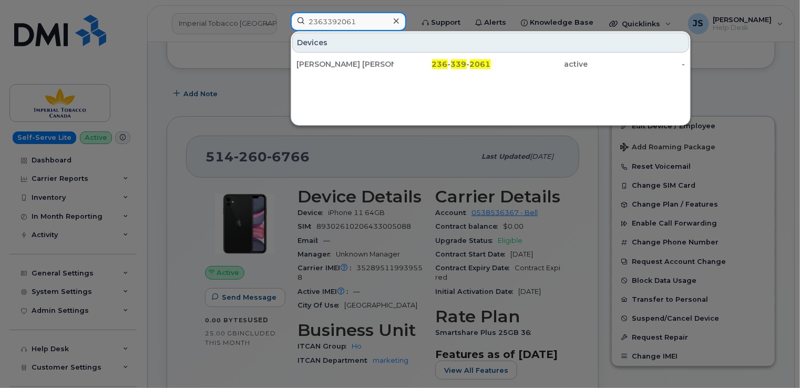
type input "2363392061"
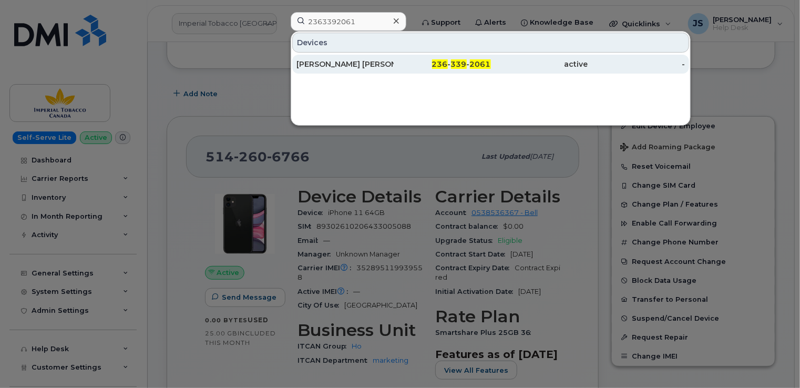
click at [331, 67] on div "[PERSON_NAME] [PERSON_NAME]" at bounding box center [344, 64] width 97 height 11
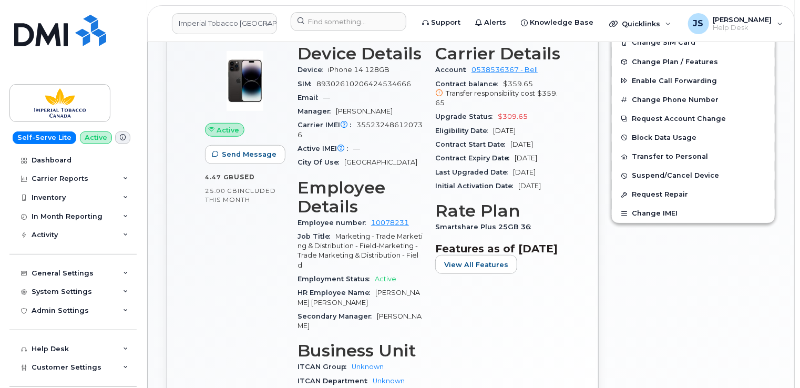
scroll to position [148, 0]
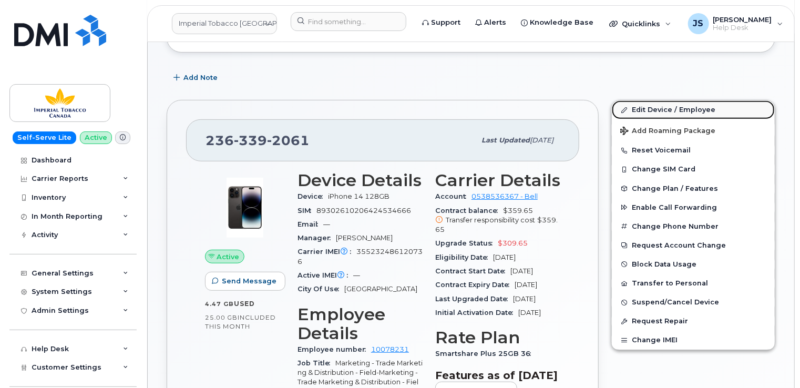
click at [673, 110] on link "Edit Device / Employee" at bounding box center [692, 109] width 163 height 19
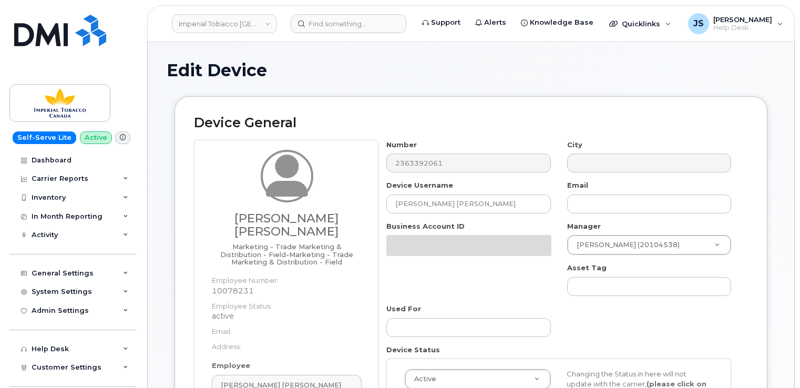
select select "1386428"
select select "1386429"
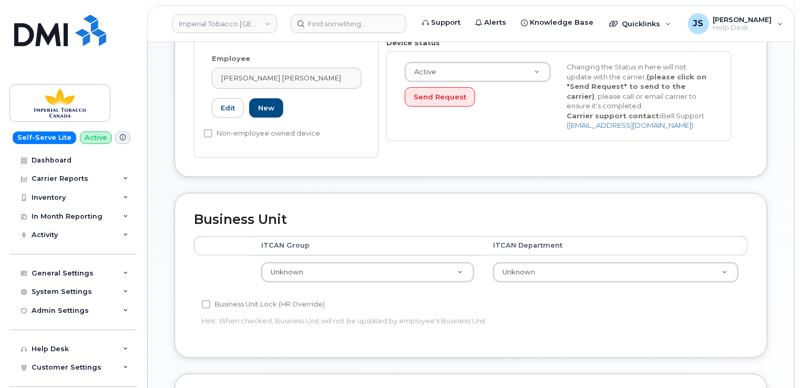
scroll to position [315, 0]
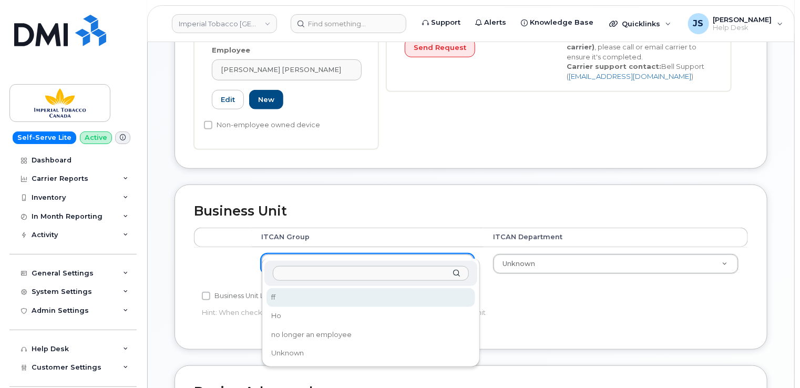
select select "1944460"
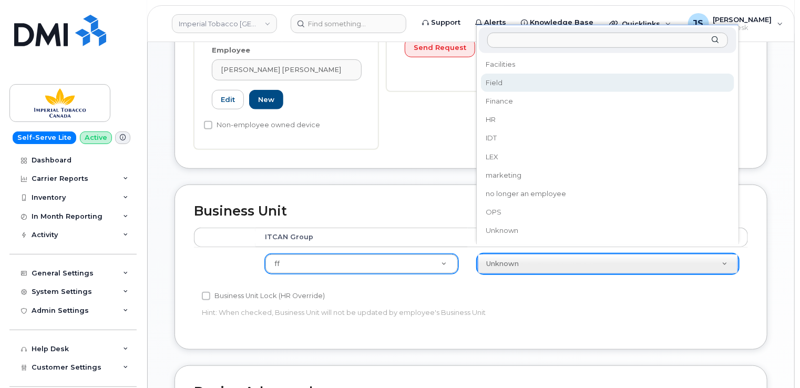
select select "1386626"
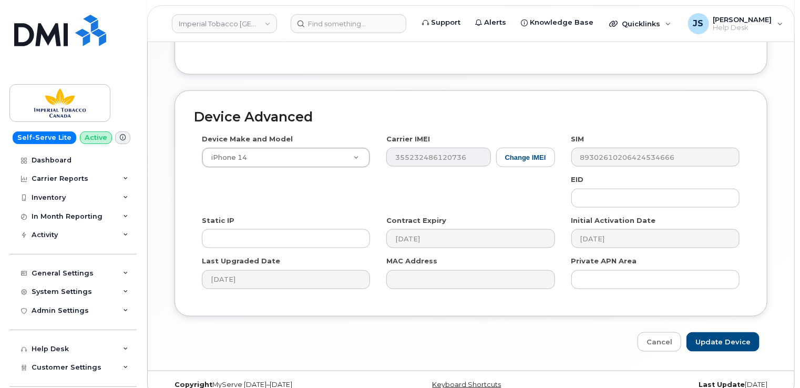
scroll to position [590, 0]
click at [721, 331] on input "Update Device" at bounding box center [722, 340] width 73 height 19
type input "Saving..."
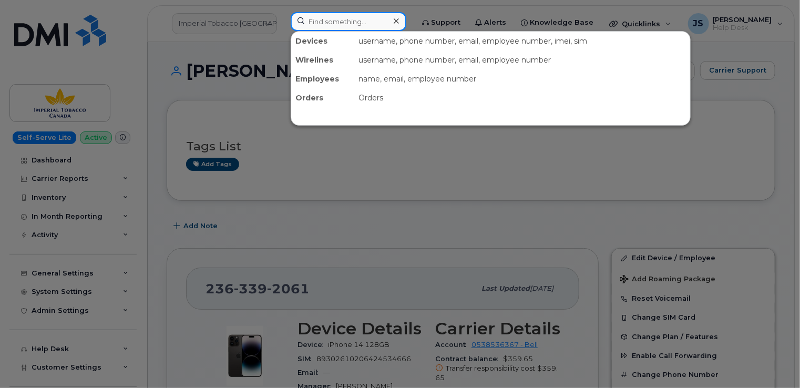
paste input "4382705103"
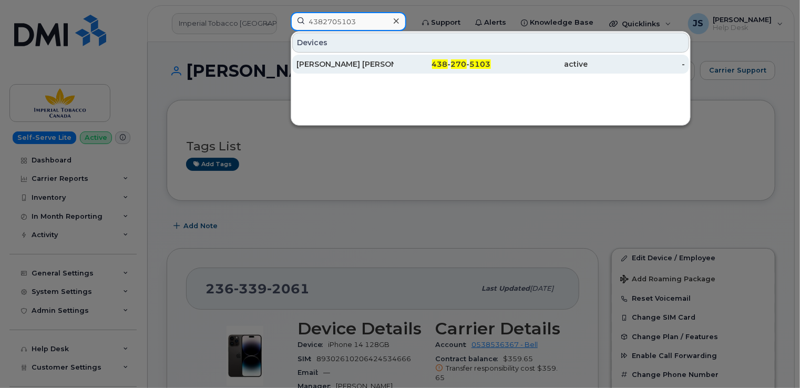
type input "4382705103"
click at [349, 68] on div "[PERSON_NAME] [PERSON_NAME]" at bounding box center [344, 64] width 97 height 11
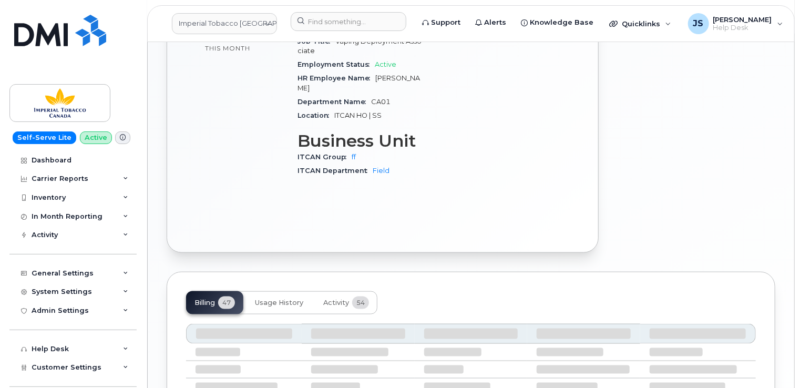
scroll to position [525, 0]
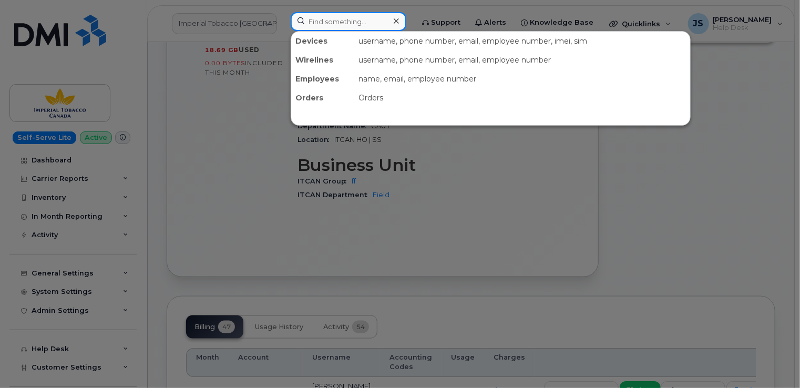
paste input "5813987523"
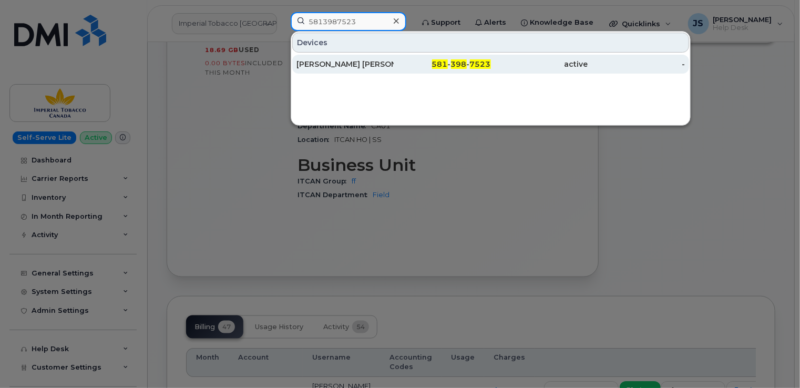
type input "5813987523"
click at [352, 66] on div "[PERSON_NAME] [PERSON_NAME]" at bounding box center [344, 64] width 97 height 11
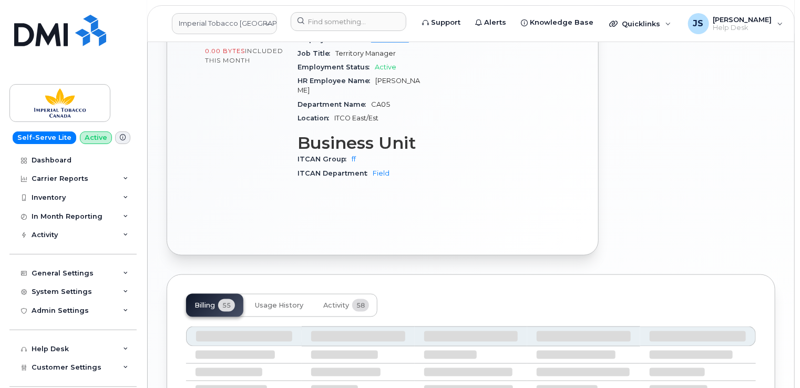
scroll to position [525, 0]
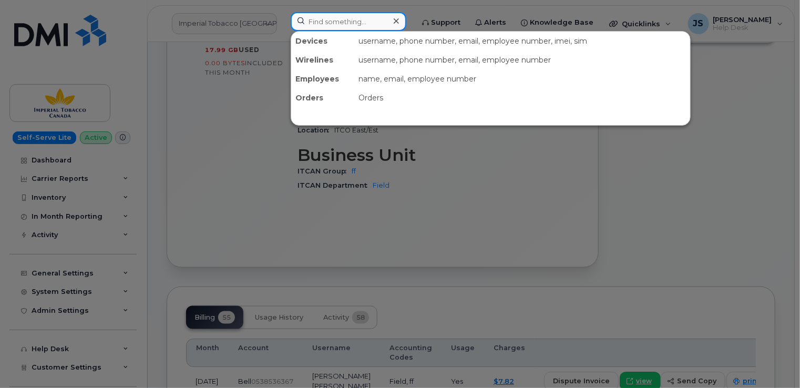
paste input "3435732315"
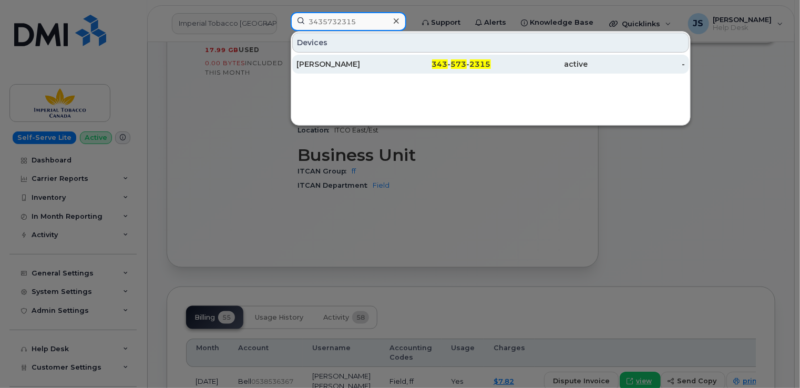
type input "3435732315"
click at [334, 67] on div "Ahsan Ali" at bounding box center [344, 64] width 97 height 11
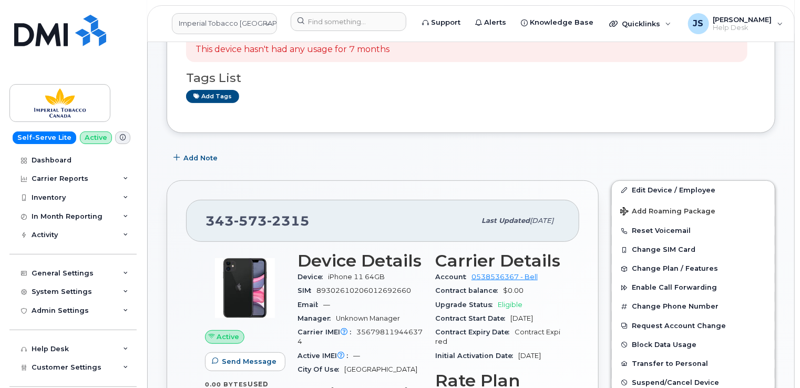
scroll to position [105, 0]
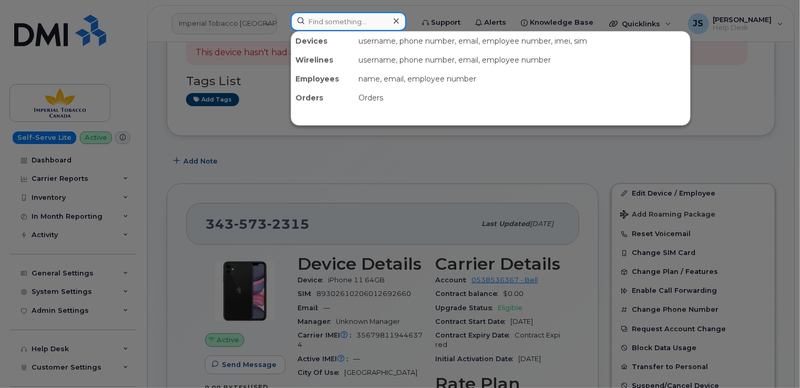
paste input "4384595376"
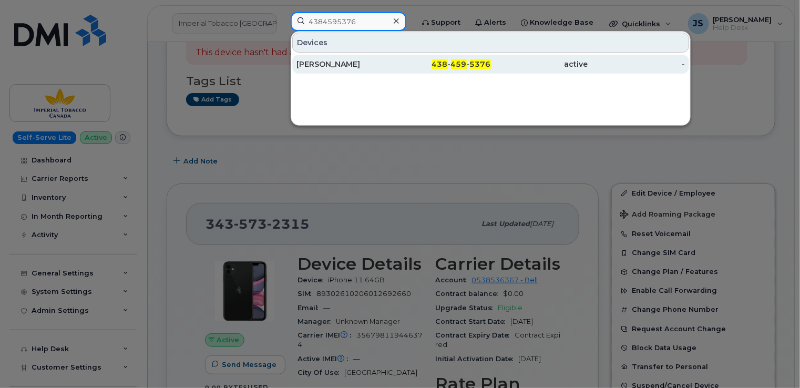
type input "4384595376"
click at [338, 65] on div "[PERSON_NAME]" at bounding box center [344, 64] width 97 height 11
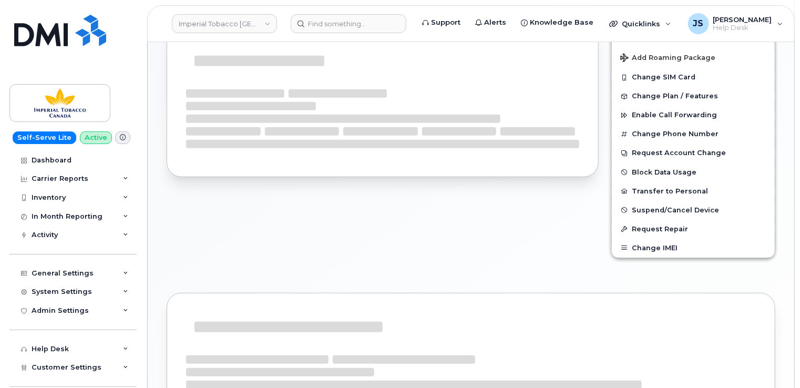
scroll to position [263, 0]
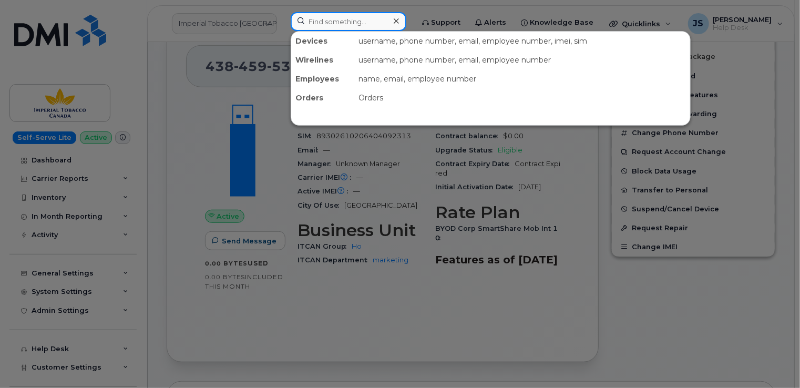
paste input "5142312344"
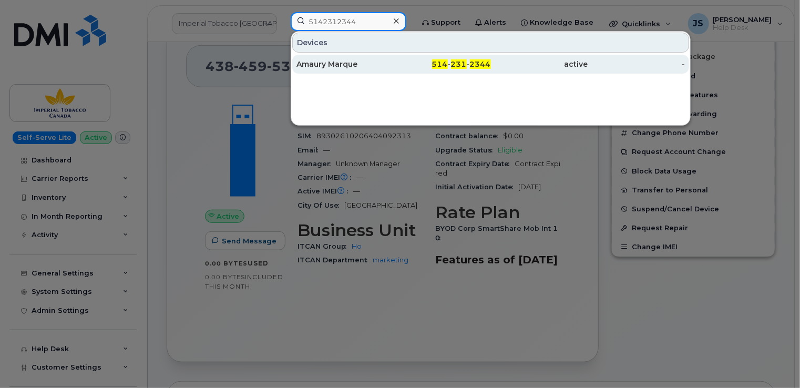
type input "5142312344"
click at [331, 66] on div "Amaury Marque" at bounding box center [344, 64] width 97 height 11
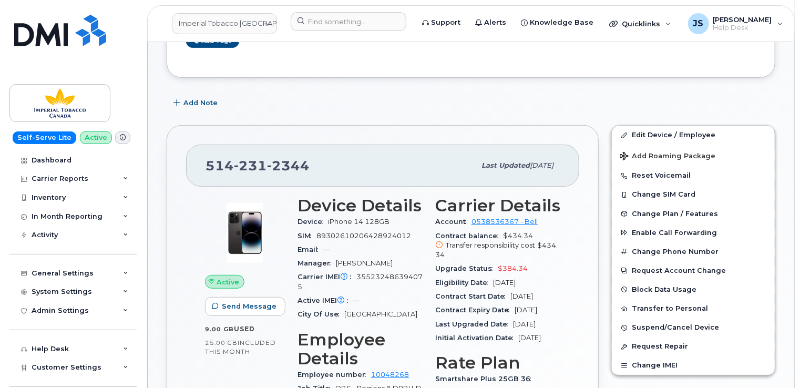
scroll to position [105, 0]
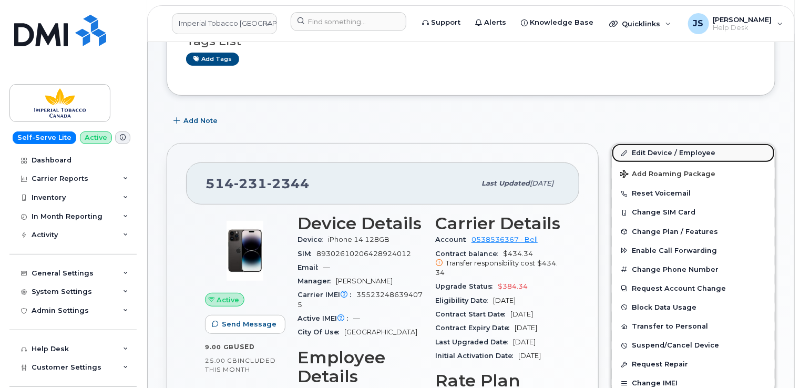
click at [669, 150] on link "Edit Device / Employee" at bounding box center [692, 152] width 163 height 19
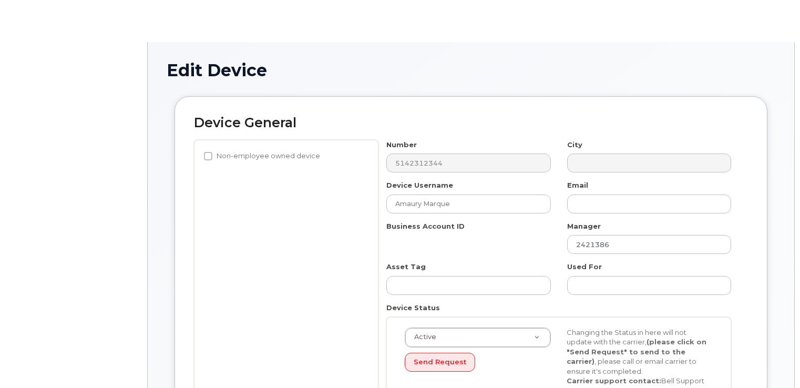
select select "1386428"
select select "1386429"
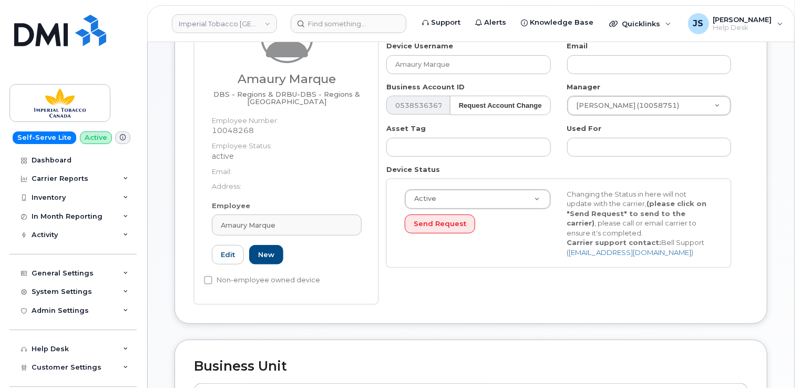
scroll to position [210, 0]
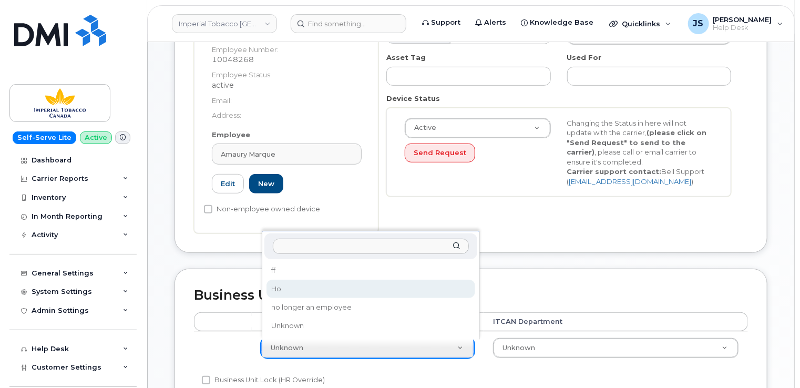
select select "1956390"
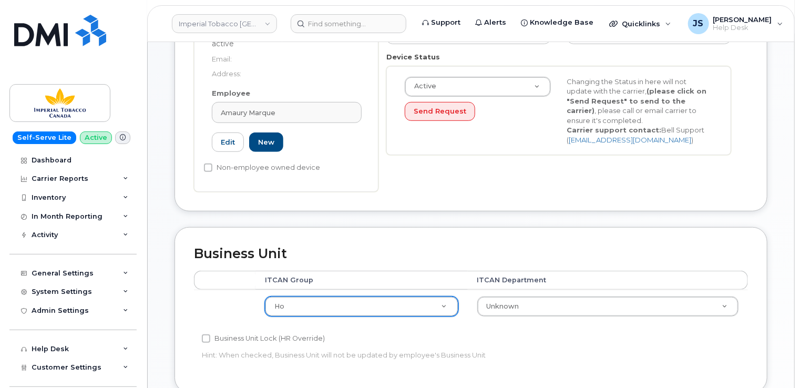
scroll to position [315, 0]
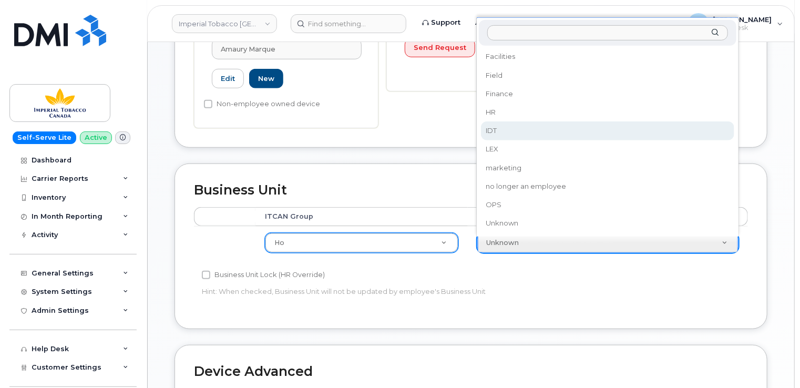
select select "1386627"
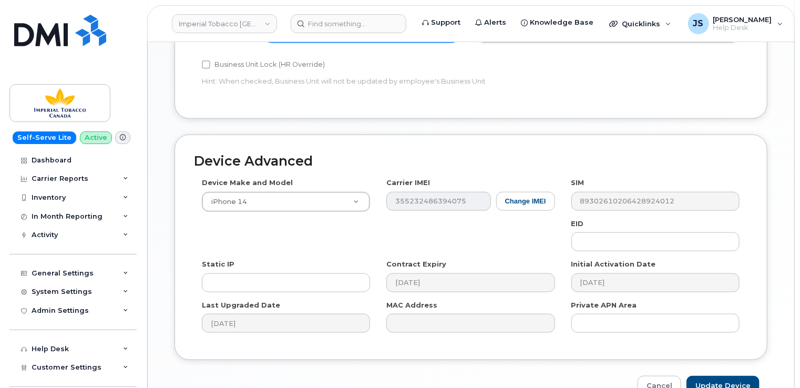
scroll to position [583, 0]
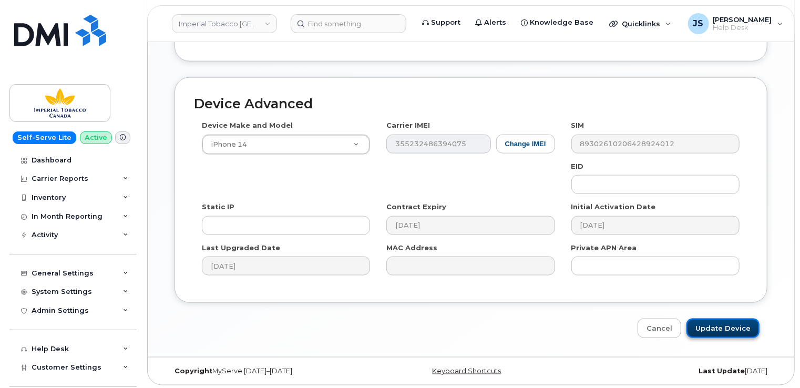
drag, startPoint x: 742, startPoint y: 334, endPoint x: 738, endPoint y: 330, distance: 5.6
click at [741, 334] on input "Update Device" at bounding box center [722, 327] width 73 height 19
type input "Saving..."
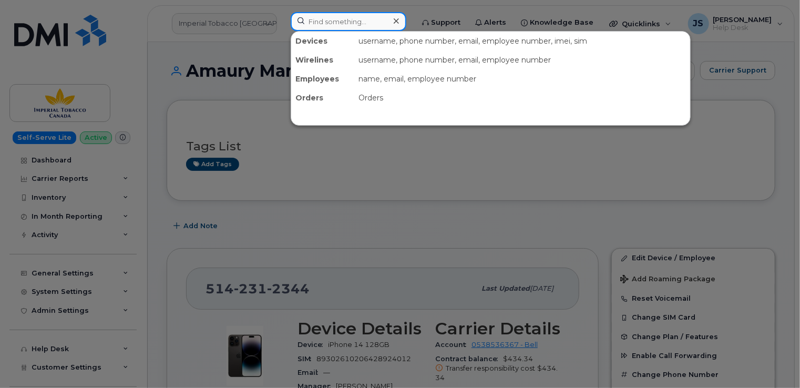
paste input "[PERSON_NAME]"
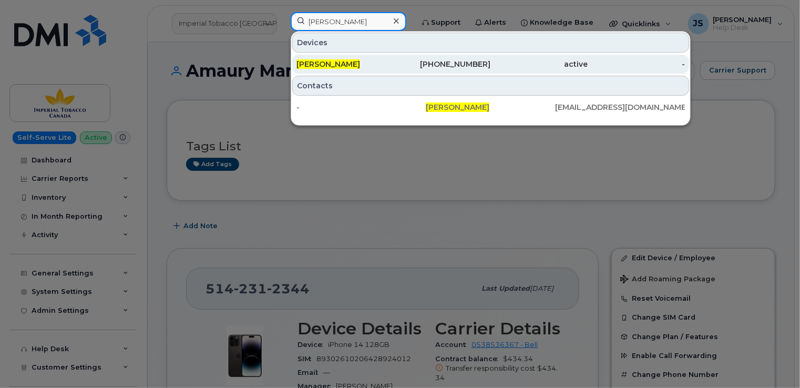
type input "[PERSON_NAME]"
click at [390, 66] on div "[PERSON_NAME]" at bounding box center [344, 64] width 97 height 11
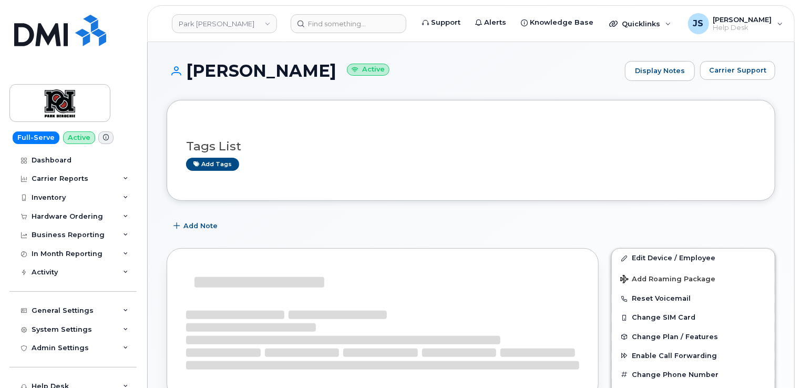
click at [103, 138] on icon at bounding box center [106, 137] width 6 height 6
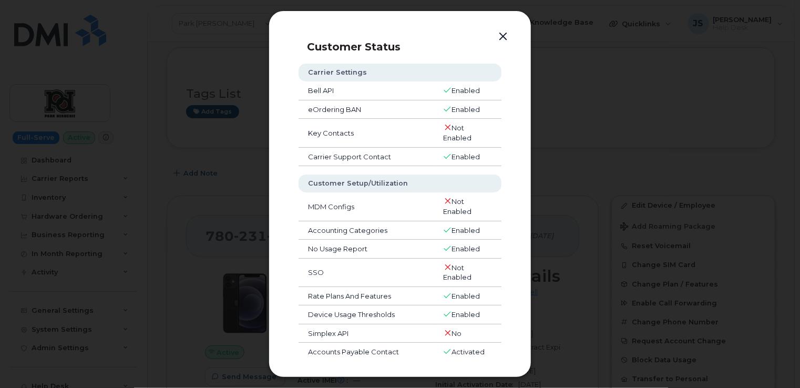
click at [500, 37] on button "button" at bounding box center [503, 36] width 16 height 15
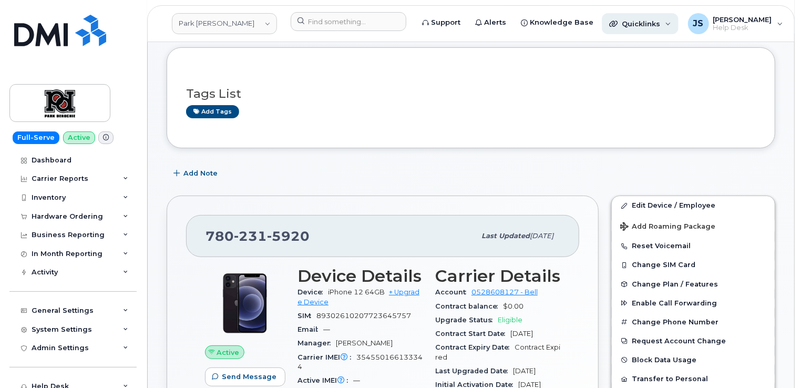
click at [648, 24] on span "Quicklinks" at bounding box center [640, 23] width 38 height 8
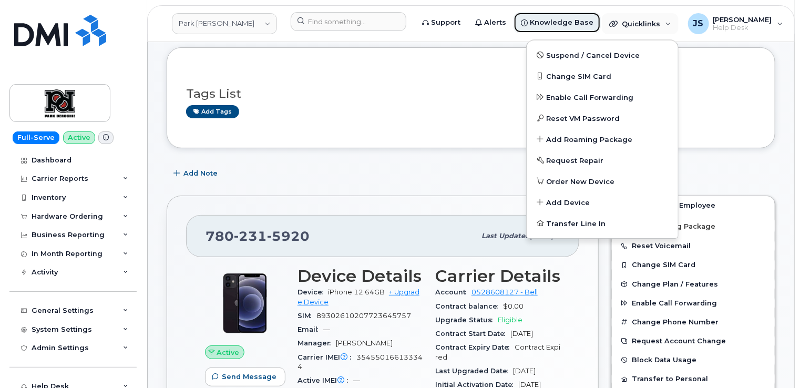
click at [565, 20] on span "Knowledge Base" at bounding box center [562, 22] width 64 height 11
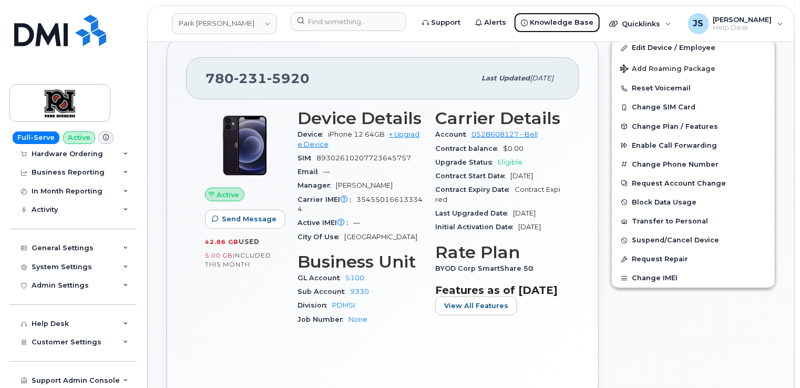
scroll to position [63, 0]
click at [120, 319] on div "Help Desk" at bounding box center [72, 323] width 127 height 19
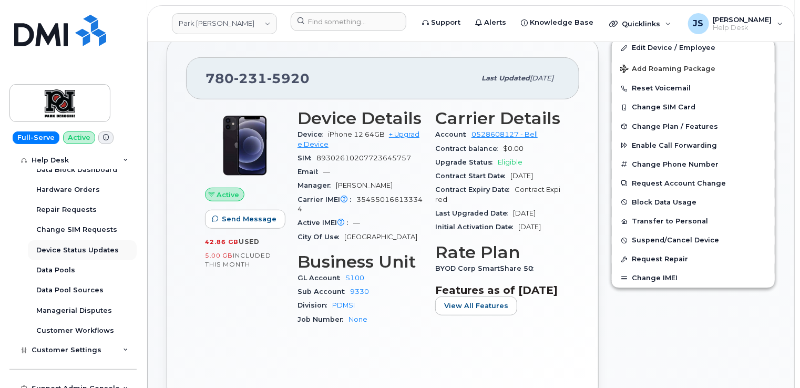
scroll to position [265, 0]
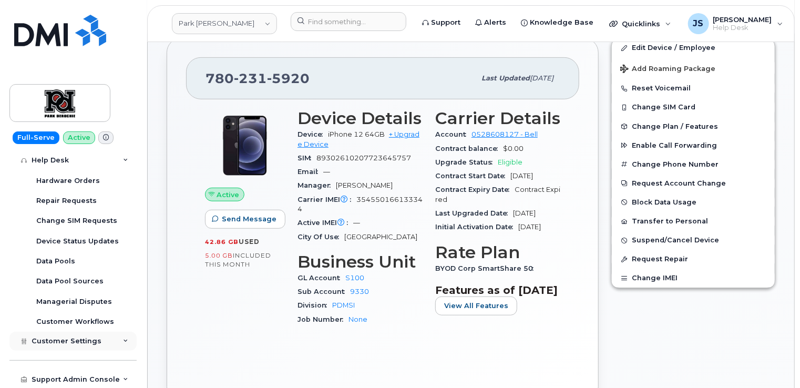
click at [124, 345] on div "Customer Settings" at bounding box center [72, 340] width 127 height 19
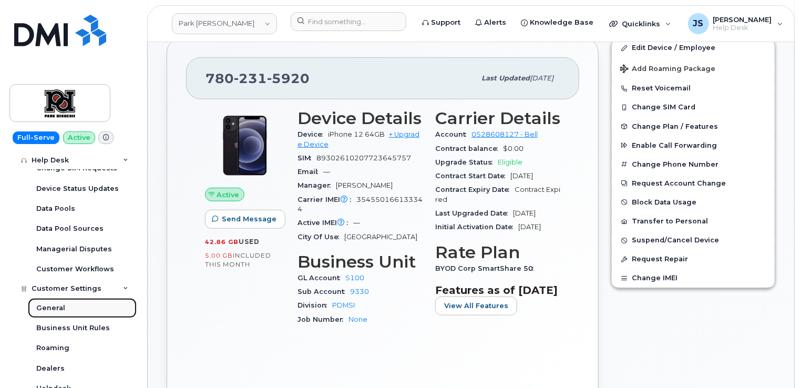
click at [83, 310] on link "General" at bounding box center [82, 308] width 109 height 20
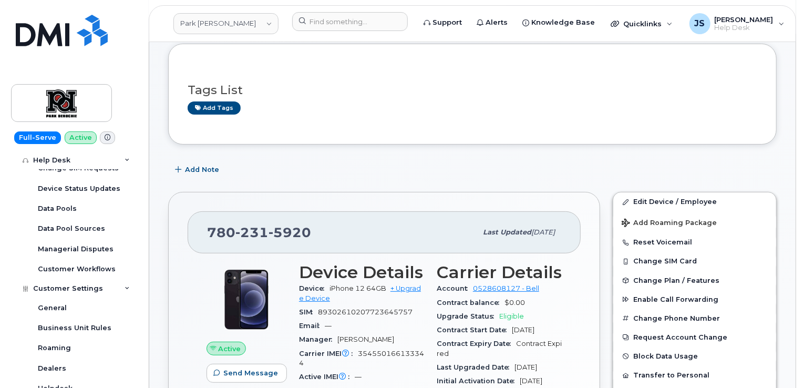
scroll to position [0, 0]
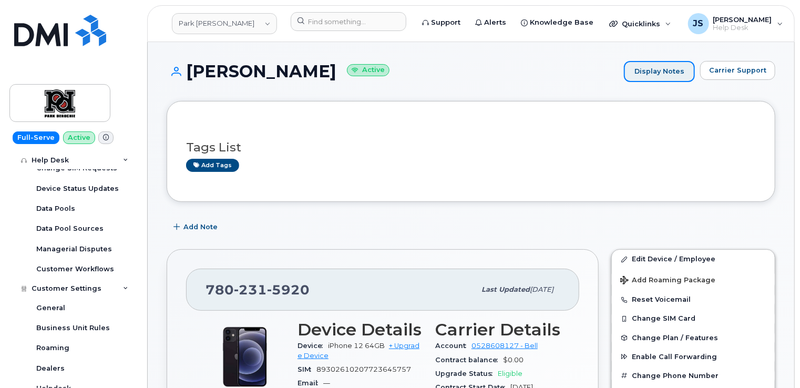
click at [685, 71] on link "Display Notes" at bounding box center [659, 71] width 71 height 21
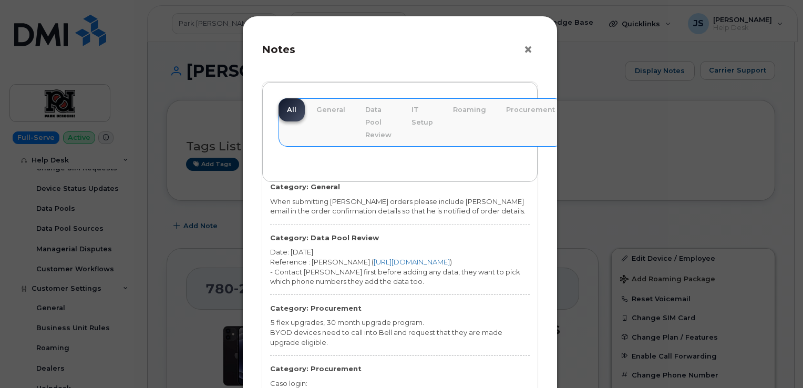
click at [529, 52] on button "×" at bounding box center [530, 50] width 15 height 16
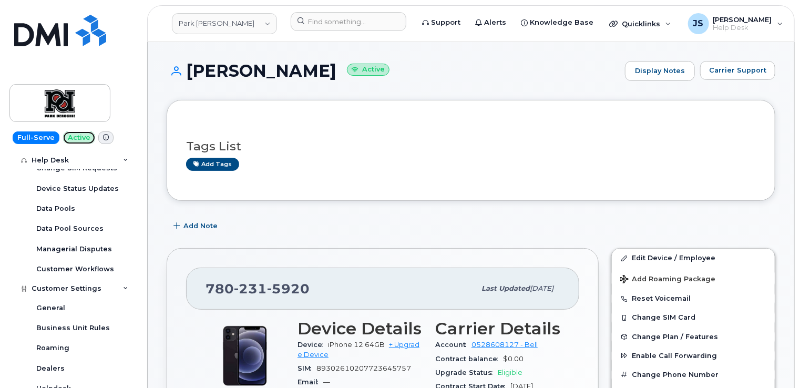
click at [80, 139] on span "Active" at bounding box center [79, 137] width 32 height 13
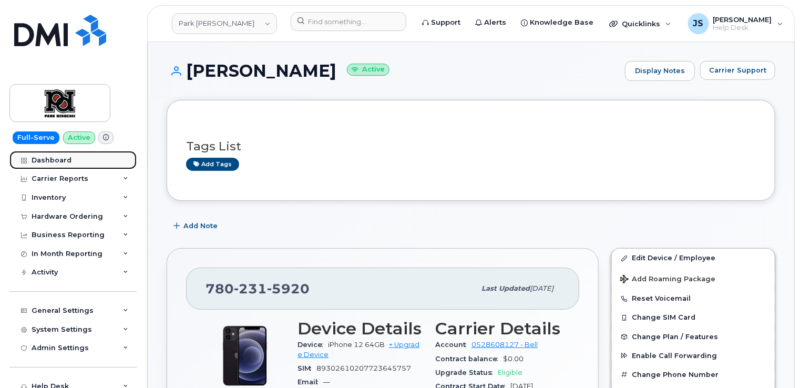
click at [91, 160] on link "Dashboard" at bounding box center [72, 160] width 127 height 19
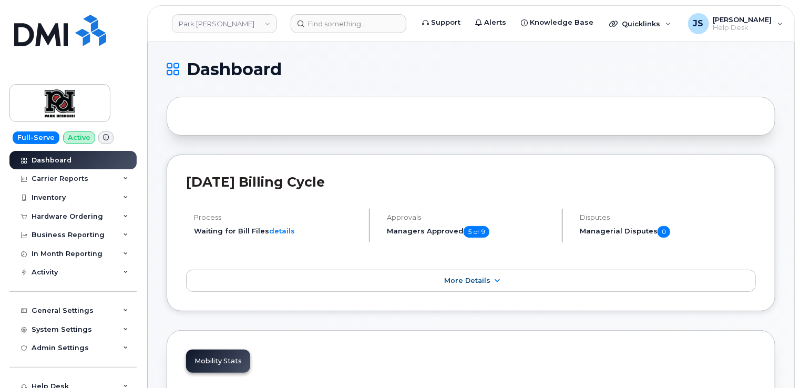
click at [98, 137] on span at bounding box center [105, 137] width 15 height 13
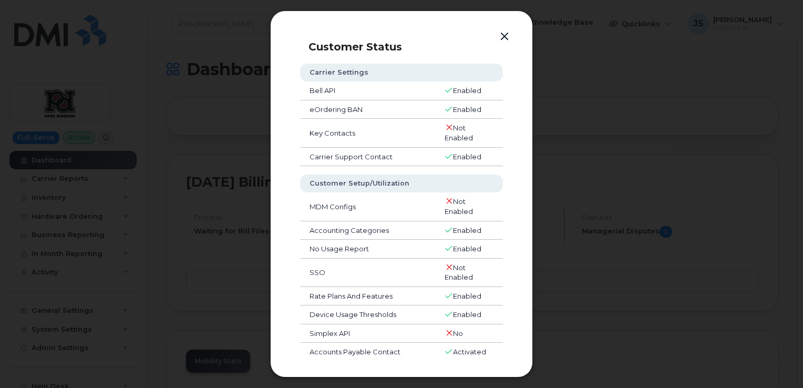
click at [502, 38] on button "button" at bounding box center [504, 36] width 16 height 15
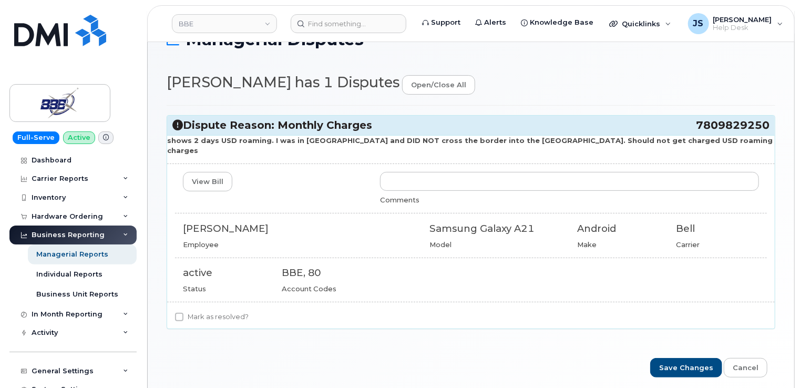
scroll to position [63, 0]
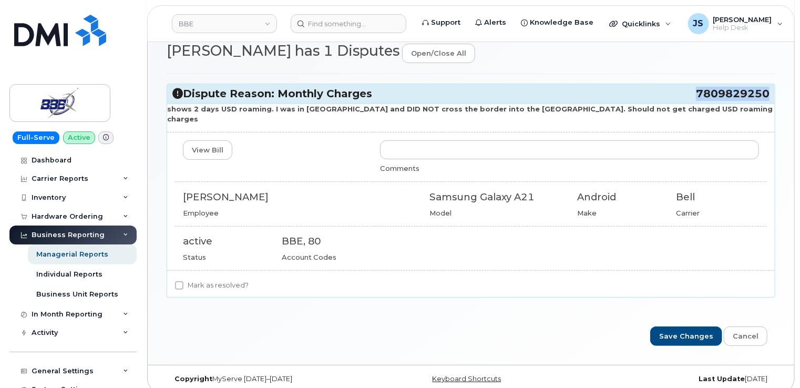
drag, startPoint x: 769, startPoint y: 94, endPoint x: 698, endPoint y: 96, distance: 70.9
click at [698, 96] on span "7809829250" at bounding box center [732, 94] width 74 height 14
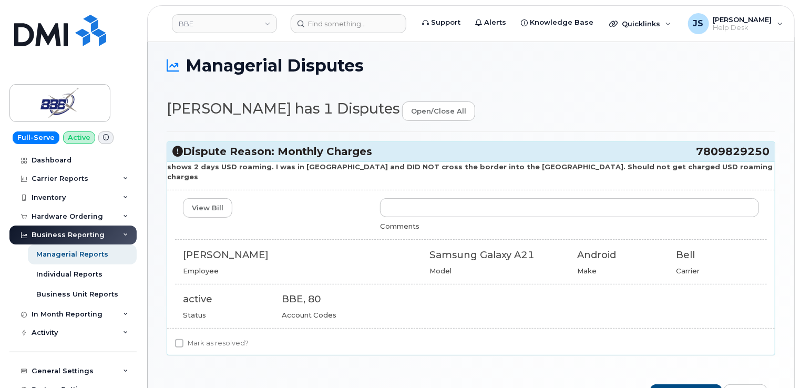
drag, startPoint x: 698, startPoint y: 96, endPoint x: 562, endPoint y: 119, distance: 137.6
click at [562, 119] on h2 "[PERSON_NAME] has 1 Disputes open/close all" at bounding box center [471, 111] width 608 height 20
click at [751, 148] on span "7809829250" at bounding box center [732, 151] width 74 height 14
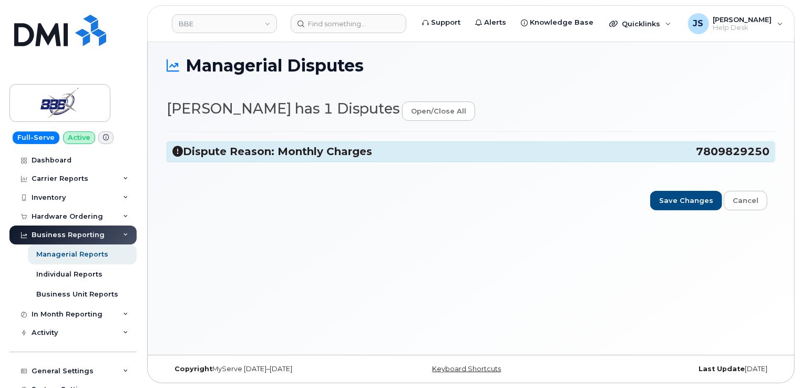
drag, startPoint x: 751, startPoint y: 149, endPoint x: 761, endPoint y: 152, distance: 10.6
click at [761, 152] on span "7809829250" at bounding box center [732, 151] width 74 height 14
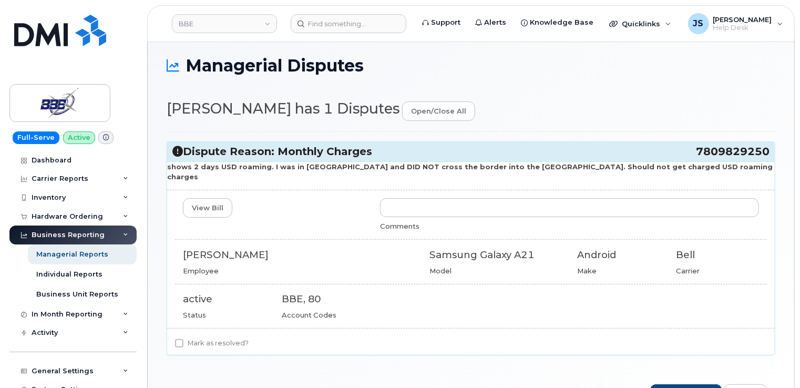
click at [769, 150] on div "Dispute Reason: Monthly Charges 7809829250" at bounding box center [470, 151] width 607 height 19
drag, startPoint x: 769, startPoint y: 150, endPoint x: 762, endPoint y: 150, distance: 6.3
copy h3 "7809829250"
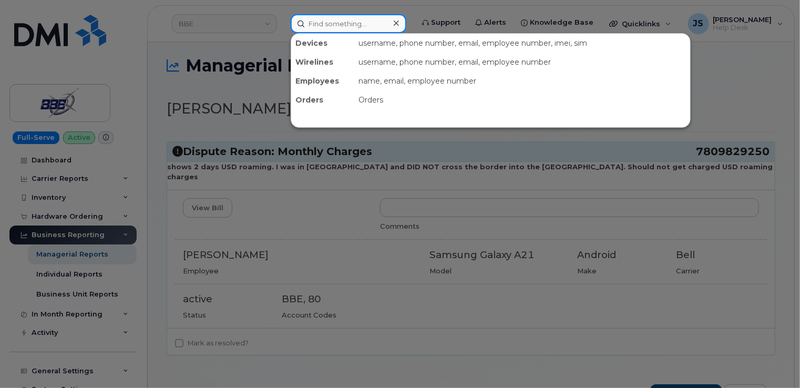
paste input "7802642836"
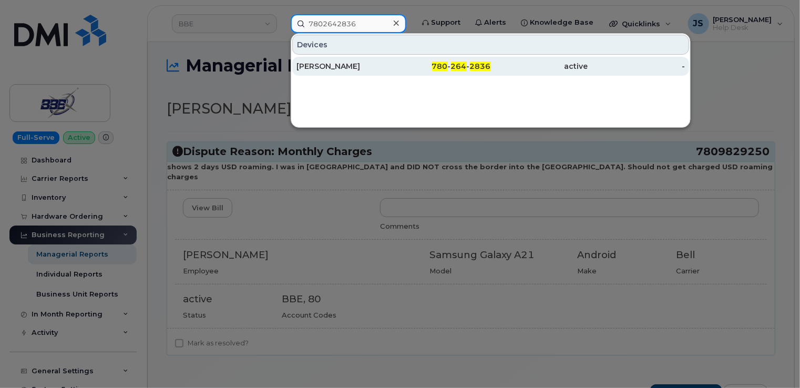
type input "7802642836"
click at [348, 64] on div "Patrick O'Keefe" at bounding box center [344, 66] width 97 height 11
